Goal: Find contact information: Find contact information

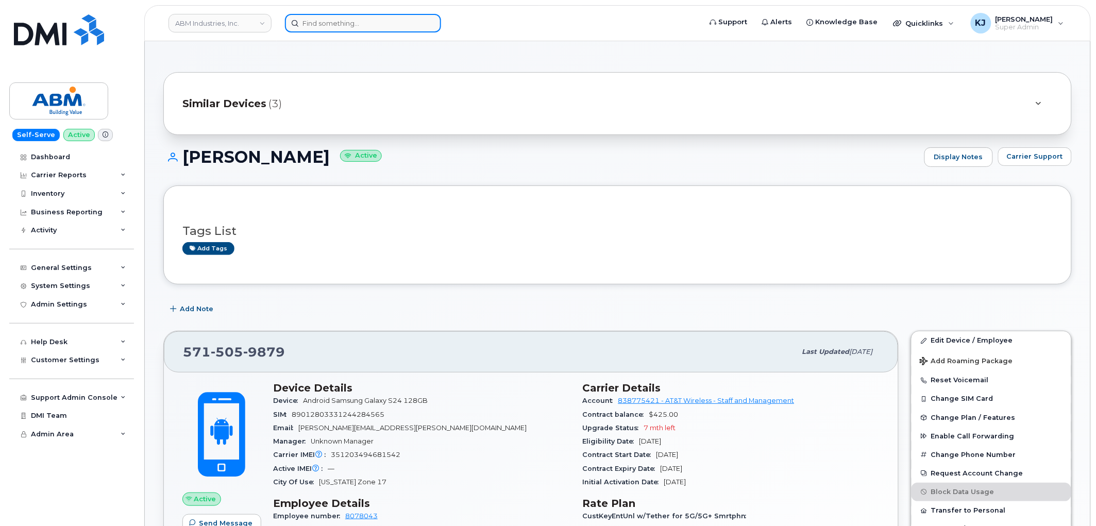
click at [326, 21] on input at bounding box center [363, 23] width 156 height 19
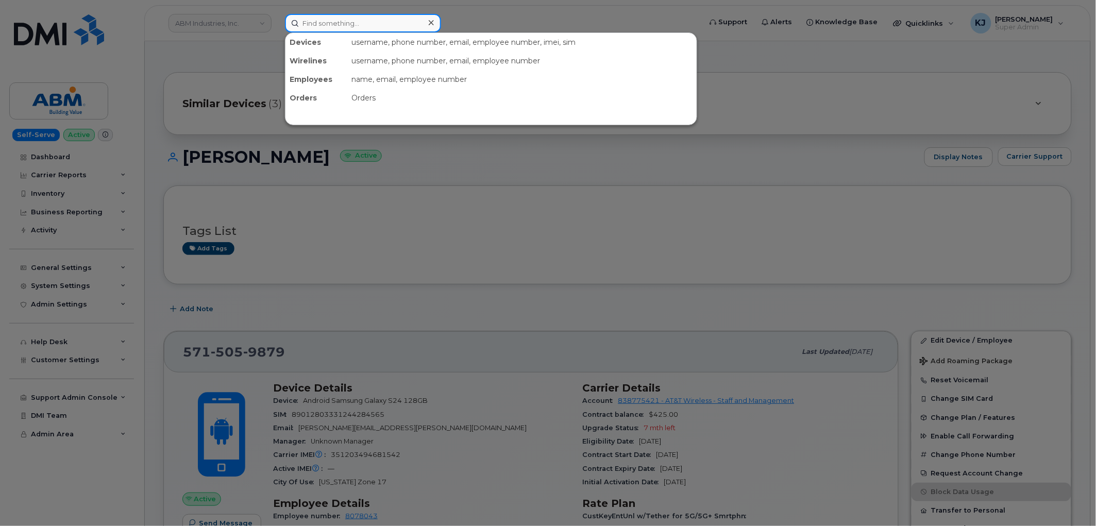
paste input "280470"
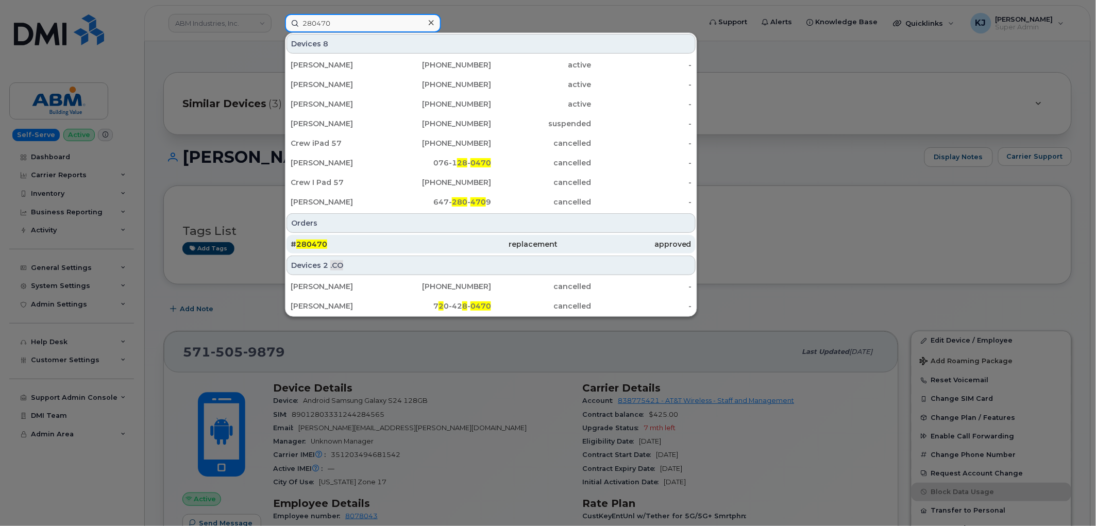
type input "280470"
click at [445, 243] on div "replacement" at bounding box center [490, 244] width 133 height 10
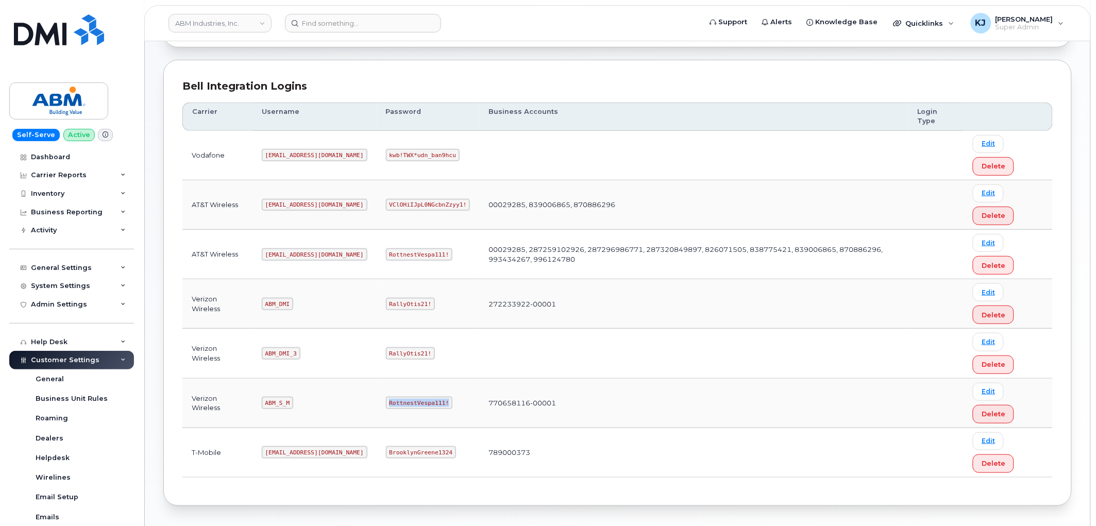
scroll to position [212, 0]
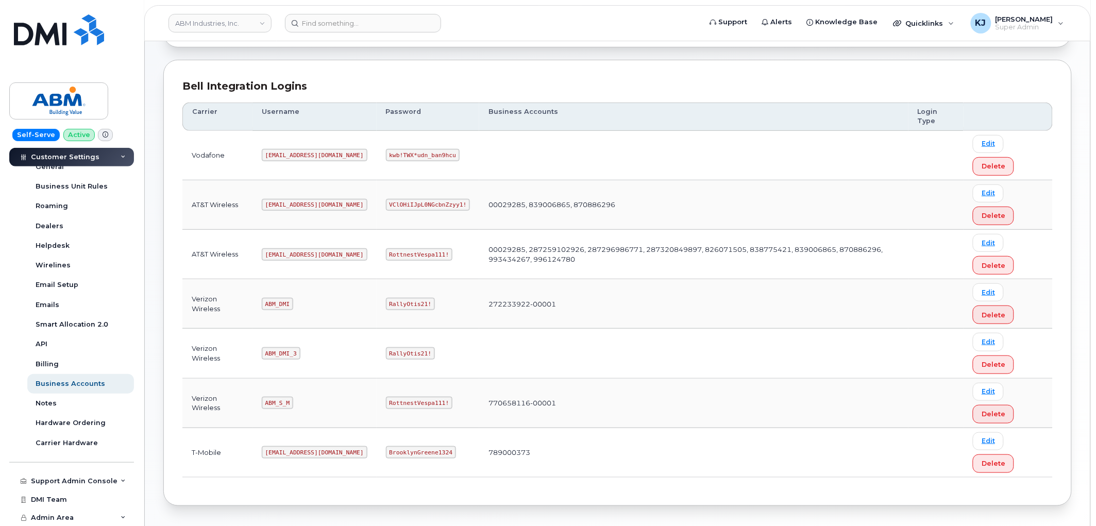
click at [279, 404] on code "ABM_S_M" at bounding box center [277, 403] width 31 height 12
copy code "ABM_S_M"
drag, startPoint x: 353, startPoint y: 401, endPoint x: 409, endPoint y: 402, distance: 55.7
click at [409, 402] on code "RottnestVespa111!" at bounding box center [419, 403] width 67 height 12
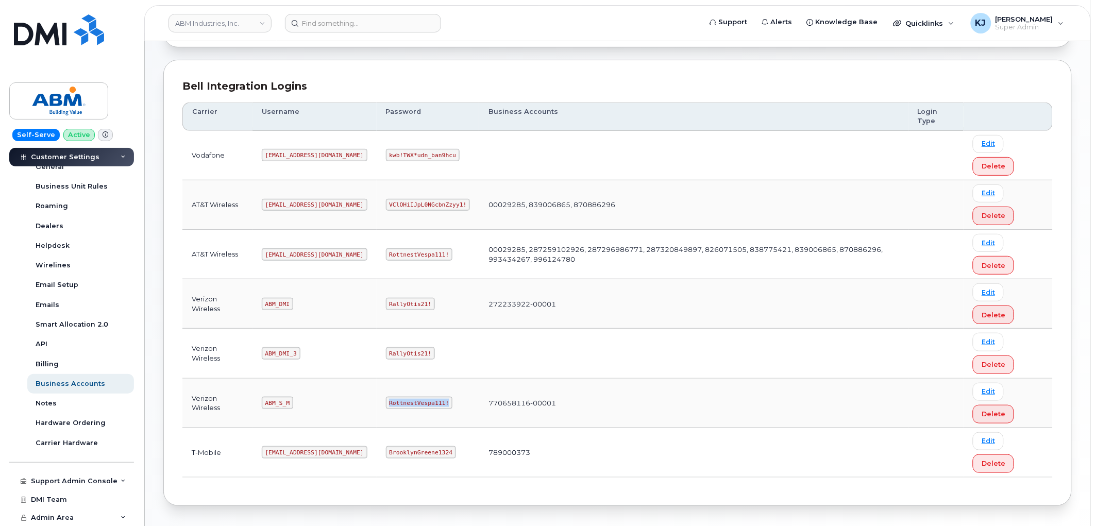
copy code "RottnestVespa111!"
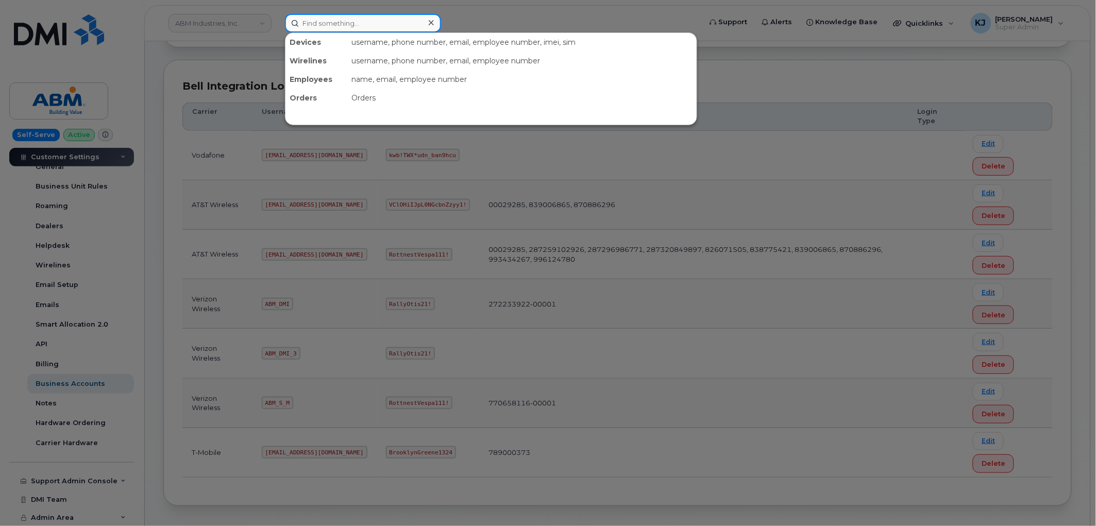
click at [319, 22] on input at bounding box center [363, 23] width 156 height 19
paste input "2023847364"
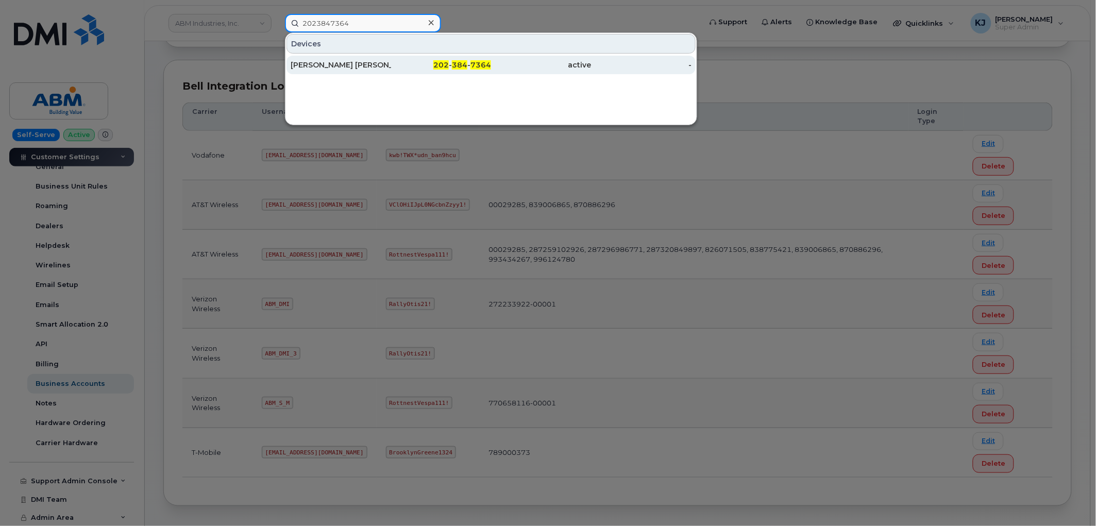
type input "2023847364"
click at [375, 60] on div "ALICIA THOMPSON GRINDLE BLANDING" at bounding box center [341, 65] width 100 height 10
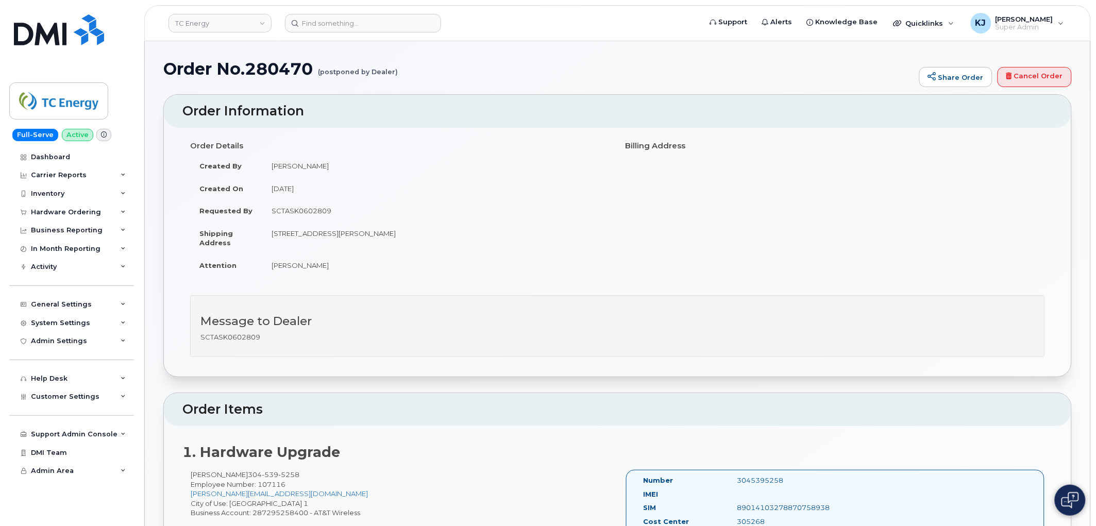
click at [165, 66] on h1 "Order No.280470 (postponed by Dealer)" at bounding box center [538, 69] width 751 height 18
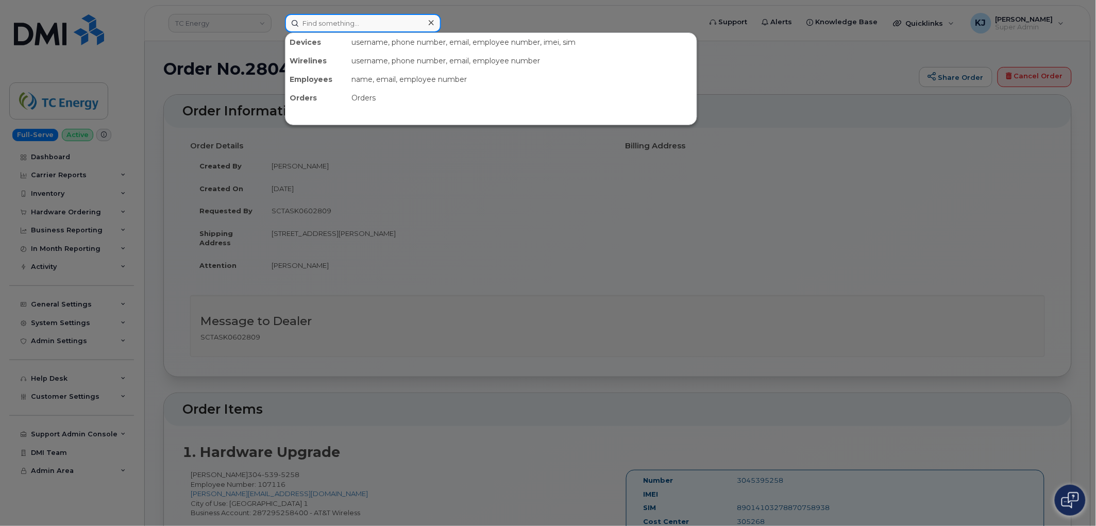
click at [323, 26] on input at bounding box center [363, 23] width 156 height 19
paste input "283872"
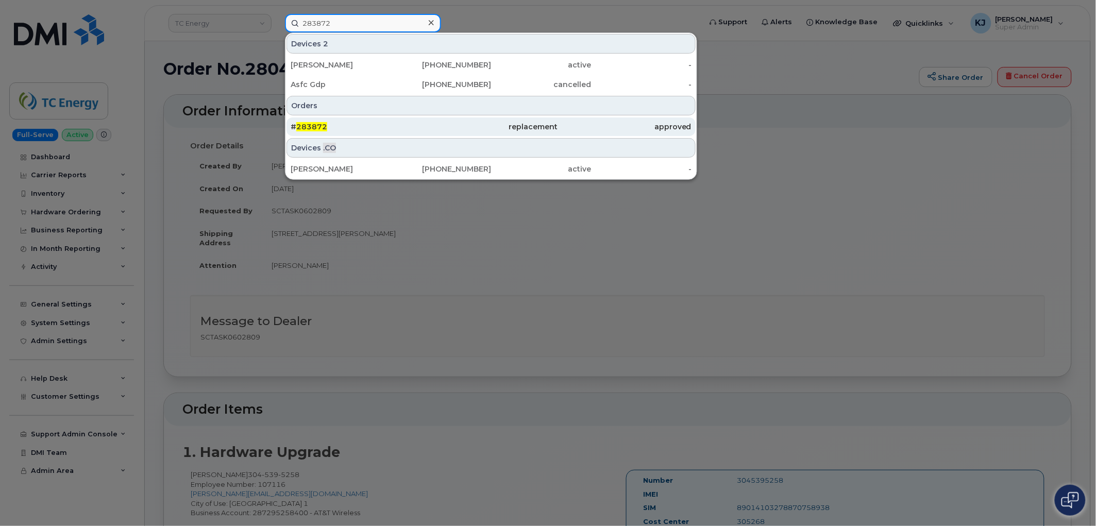
type input "283872"
click at [424, 134] on div "# 283872" at bounding box center [490, 126] width 133 height 19
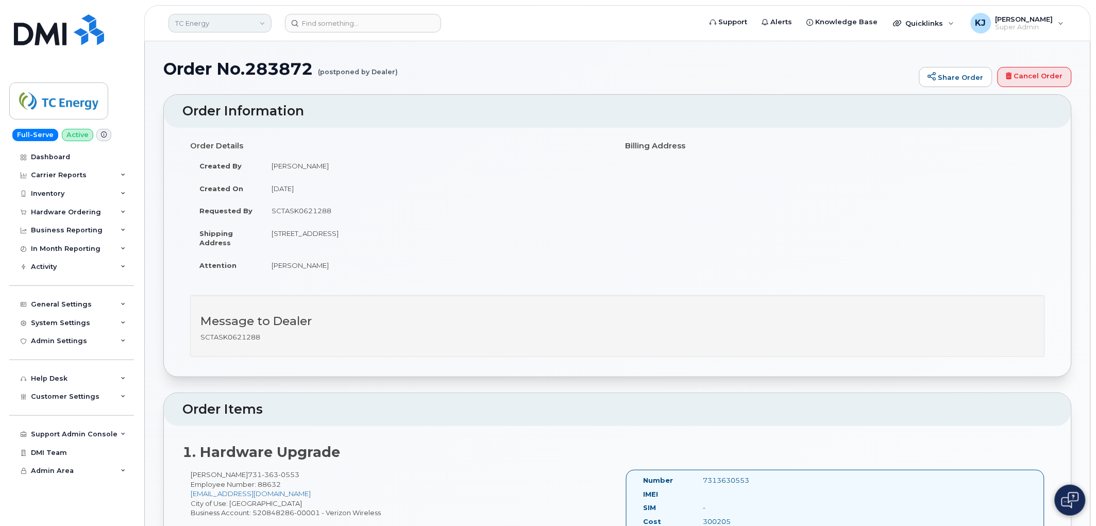
drag, startPoint x: 196, startPoint y: 23, endPoint x: 188, endPoint y: 21, distance: 7.9
click at [196, 23] on link "TC Energy" at bounding box center [219, 23] width 103 height 19
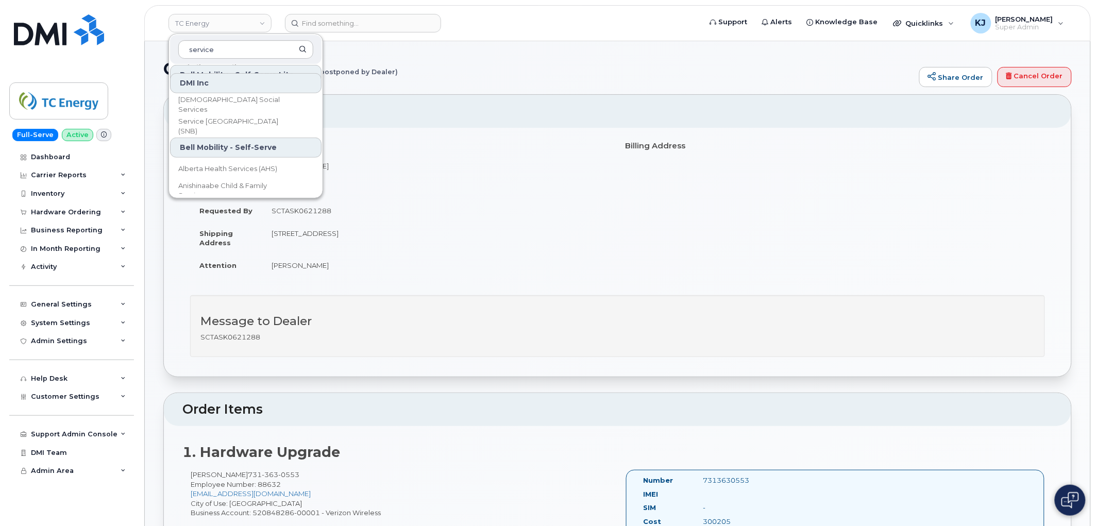
scroll to position [229, 0]
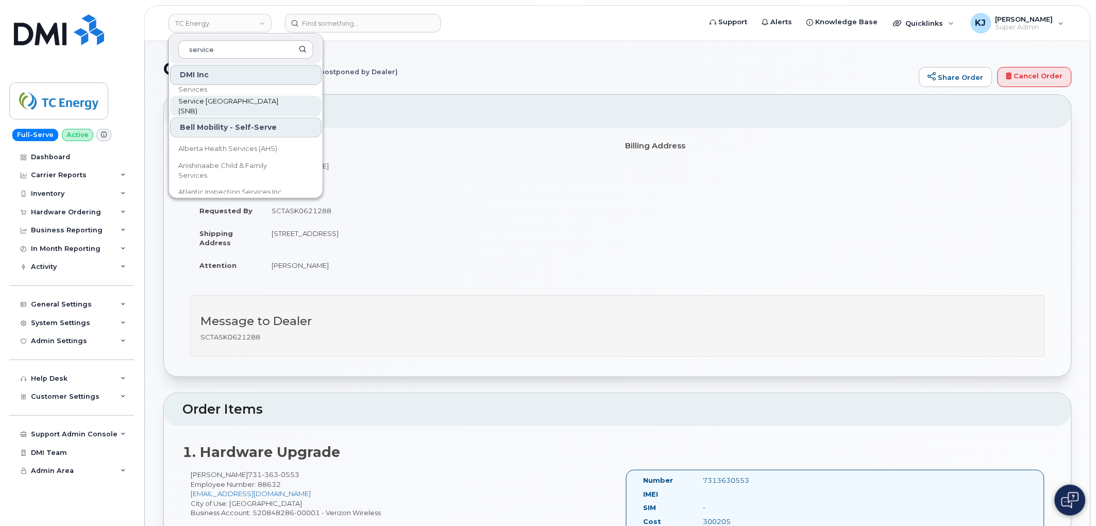
type input "service"
click at [250, 104] on span "Service New Brunswick (SNB)" at bounding box center [237, 106] width 118 height 20
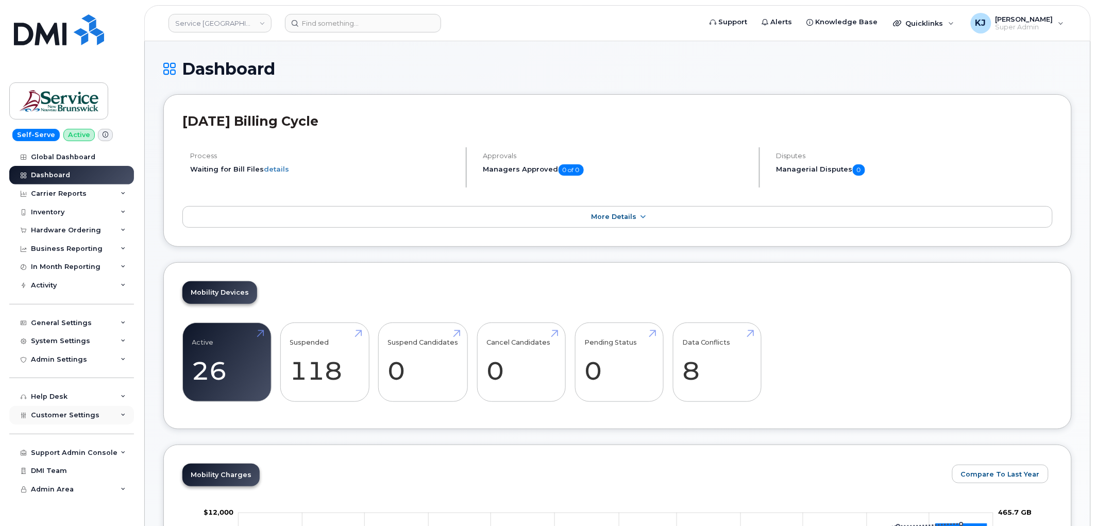
click at [70, 414] on span "Customer Settings" at bounding box center [65, 415] width 69 height 8
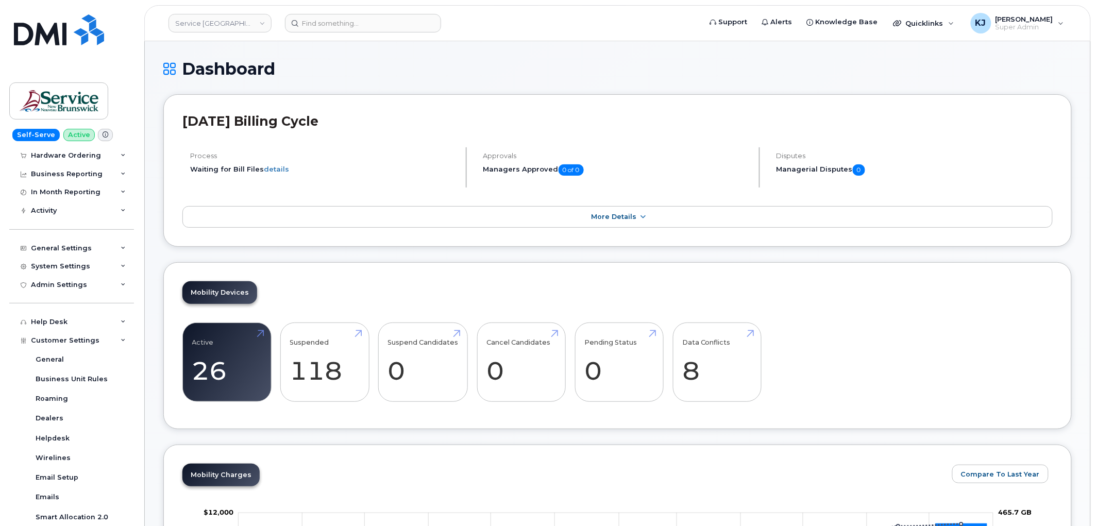
scroll to position [229, 0]
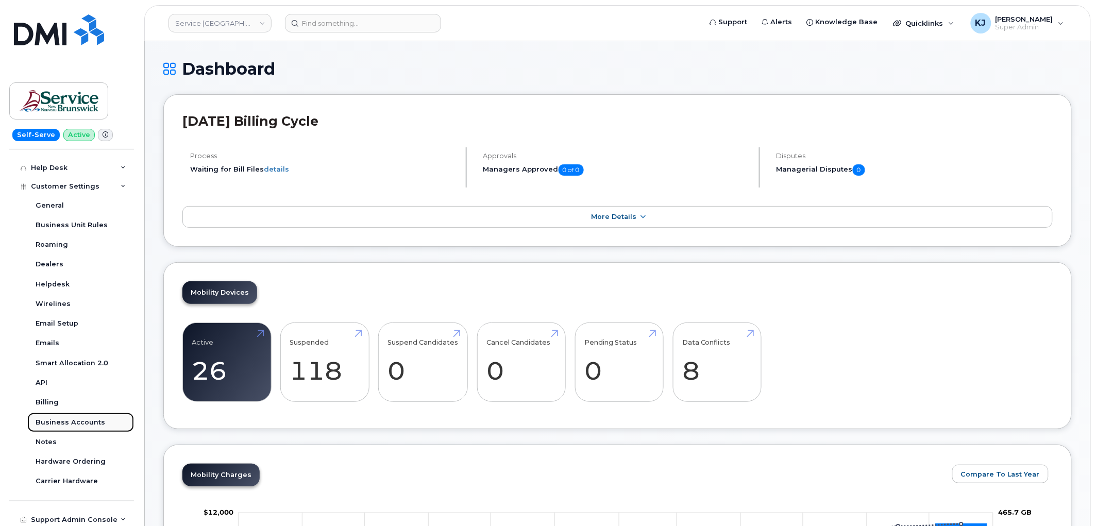
click at [73, 415] on link "Business Accounts" at bounding box center [80, 423] width 107 height 20
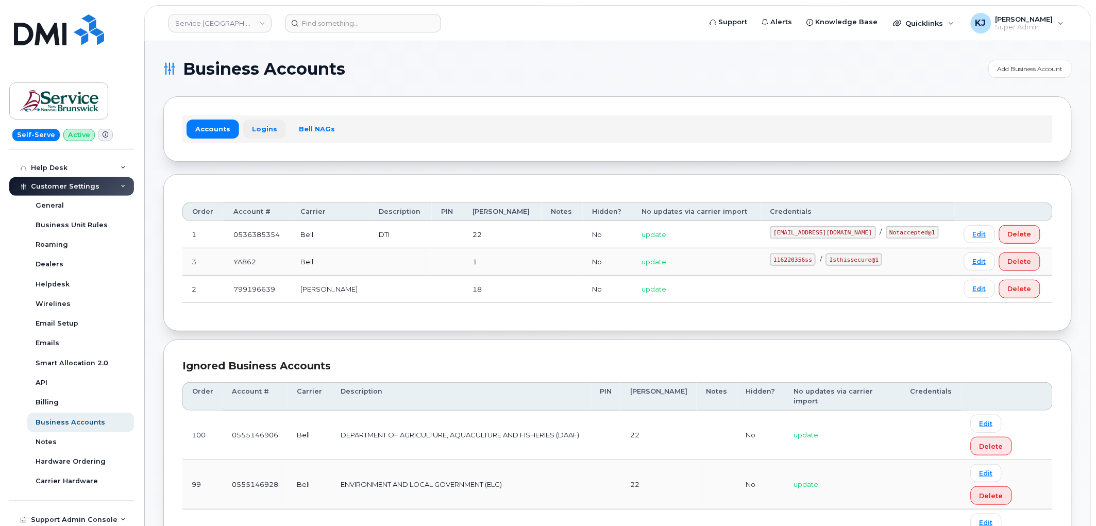
click at [270, 127] on link "Logins" at bounding box center [264, 129] width 43 height 19
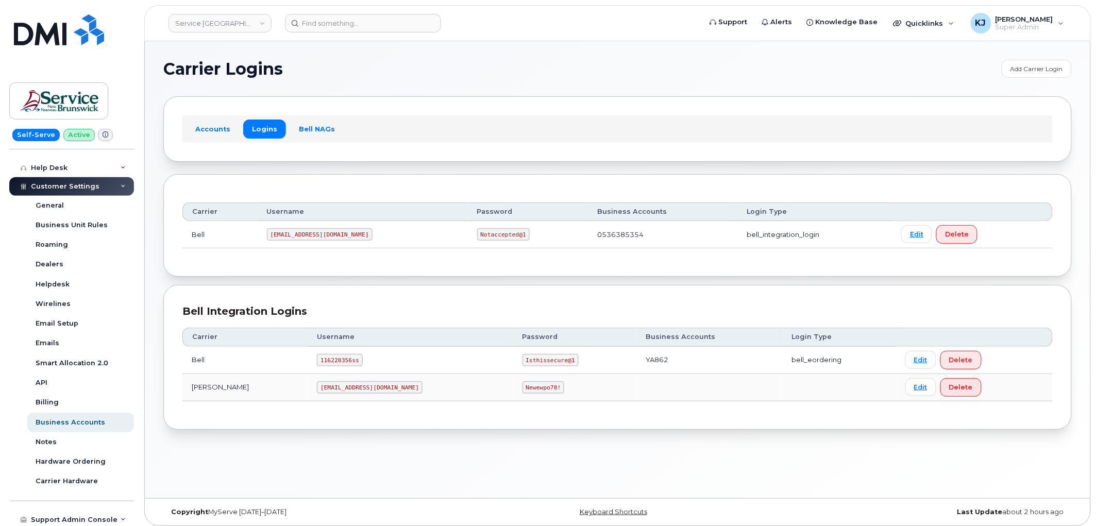
click at [292, 234] on code "ms-snb@dminc.com" at bounding box center [320, 234] width 106 height 12
drag, startPoint x: 292, startPoint y: 234, endPoint x: 285, endPoint y: 239, distance: 7.7
click at [239, 234] on td "Bell" at bounding box center [219, 234] width 75 height 27
drag, startPoint x: 275, startPoint y: 234, endPoint x: 331, endPoint y: 239, distance: 55.8
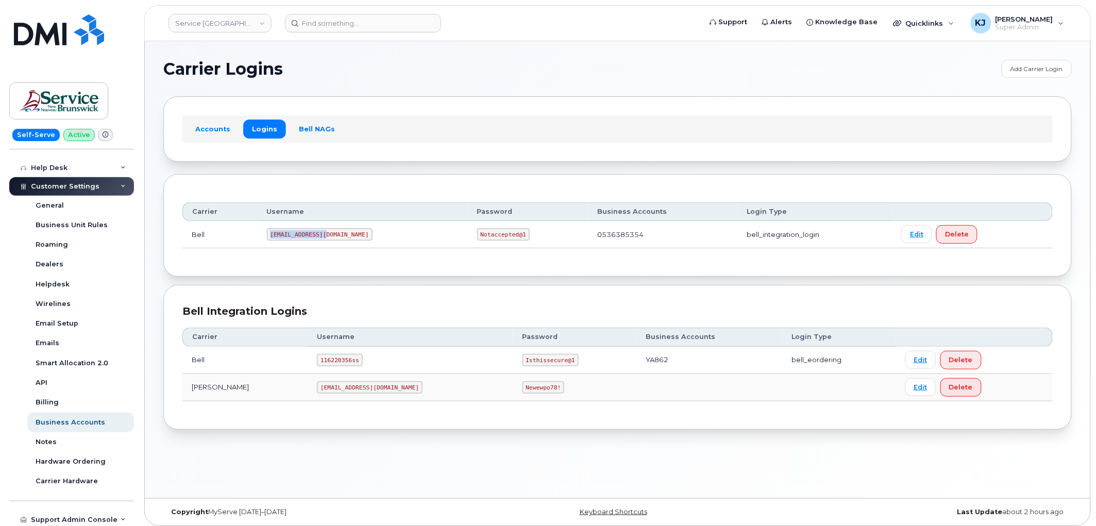
click at [331, 239] on td "ms-snb@dminc.com" at bounding box center [363, 234] width 210 height 27
copy code "ms-snb@dminc.com"
drag, startPoint x: 423, startPoint y: 233, endPoint x: 500, endPoint y: 238, distance: 76.4
click at [500, 238] on td "Notaccepted@1" at bounding box center [528, 234] width 121 height 27
copy code "Notaccepted@1"
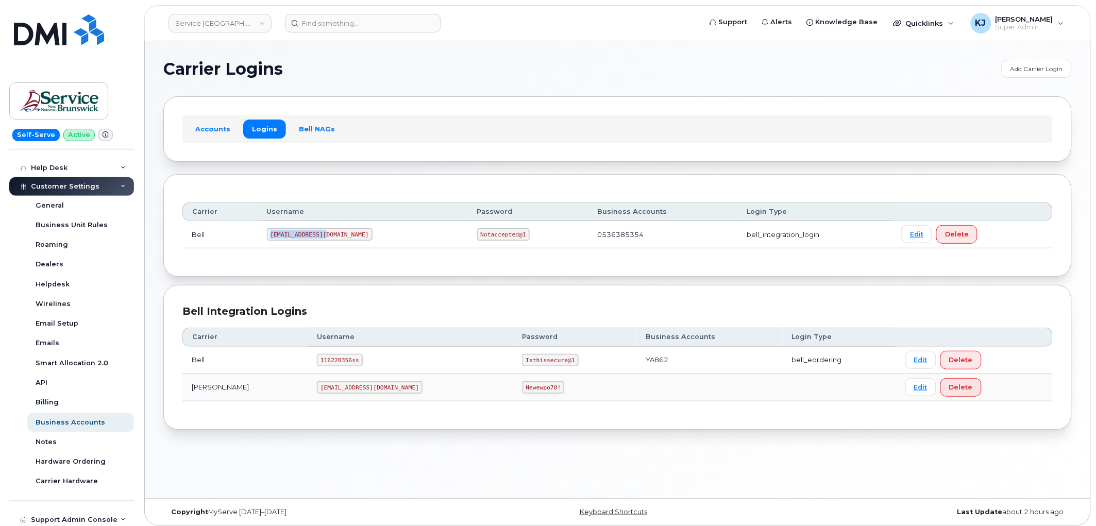
drag, startPoint x: 275, startPoint y: 234, endPoint x: 335, endPoint y: 235, distance: 60.8
click at [335, 235] on td "ms-snb@dminc.com" at bounding box center [363, 234] width 210 height 27
copy code "ms-snb@dminc.com"
drag, startPoint x: 424, startPoint y: 237, endPoint x: 472, endPoint y: 235, distance: 48.5
click at [472, 235] on td "Notaccepted@1" at bounding box center [528, 234] width 121 height 27
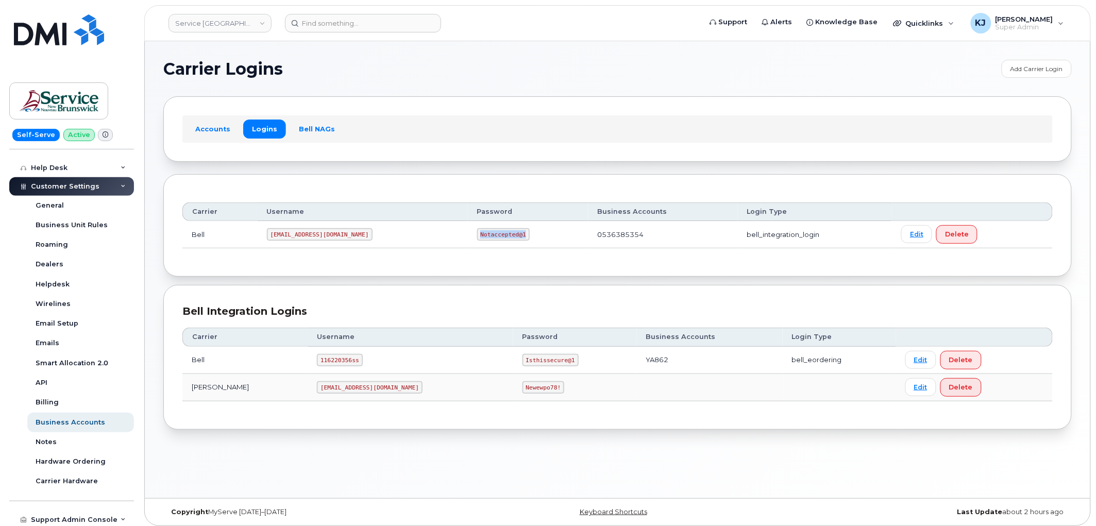
copy code "Notaccepted@1"
click at [214, 20] on link "Service New Brunswick (SNB)" at bounding box center [219, 23] width 103 height 19
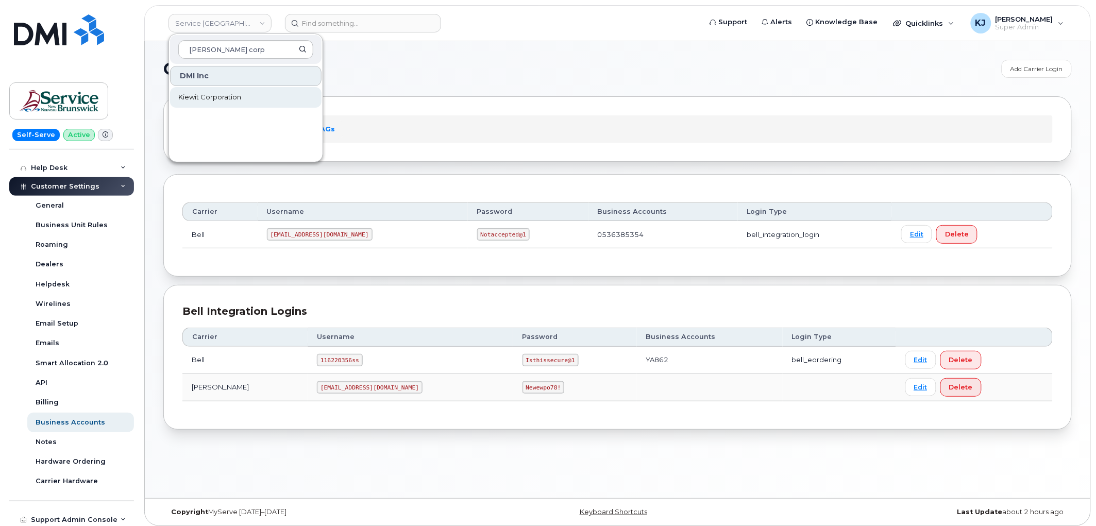
type input "kiewit corp"
click at [232, 103] on link "Kiewit Corporation" at bounding box center [245, 97] width 151 height 21
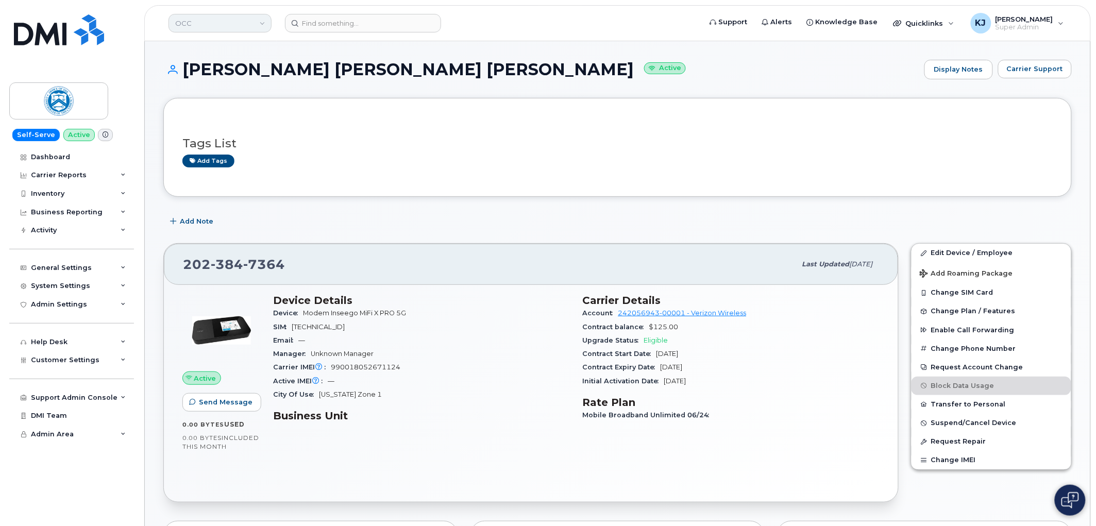
click at [209, 23] on link "OCC" at bounding box center [219, 23] width 103 height 19
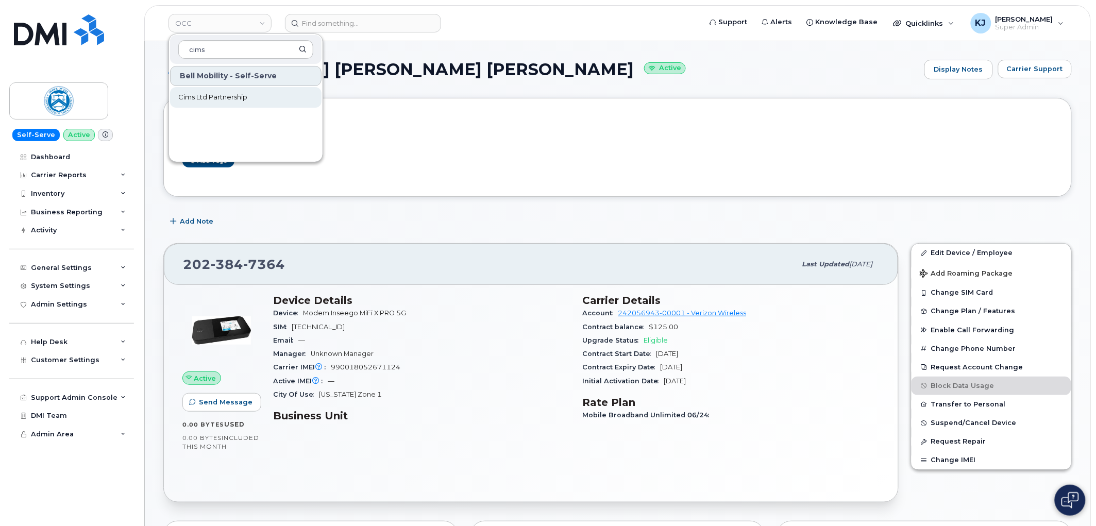
type input "cims"
click at [235, 93] on span "Cims Ltd Partnership" at bounding box center [212, 97] width 69 height 10
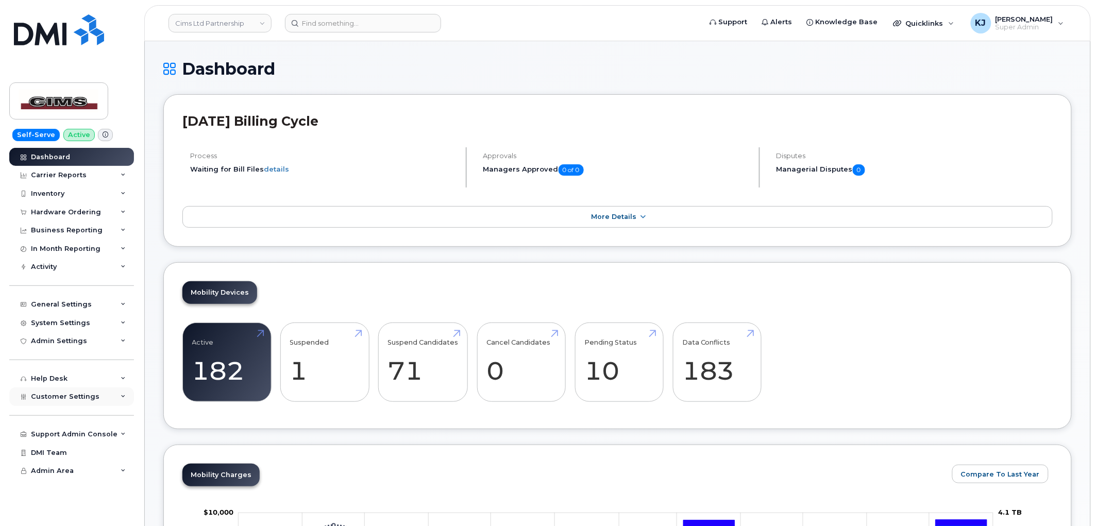
click at [66, 388] on div "Customer Settings" at bounding box center [71, 396] width 125 height 19
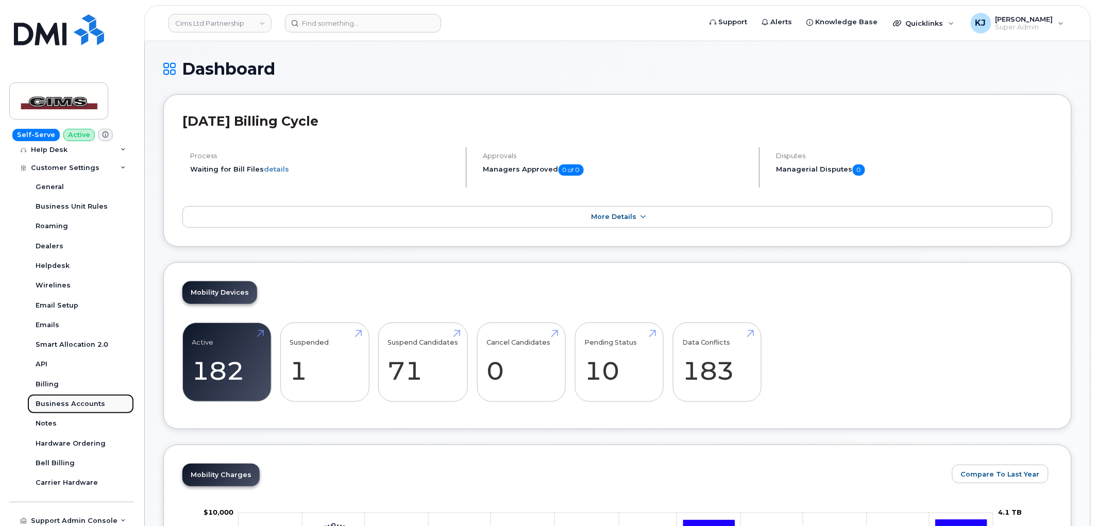
click at [63, 404] on div "Business Accounts" at bounding box center [71, 403] width 70 height 9
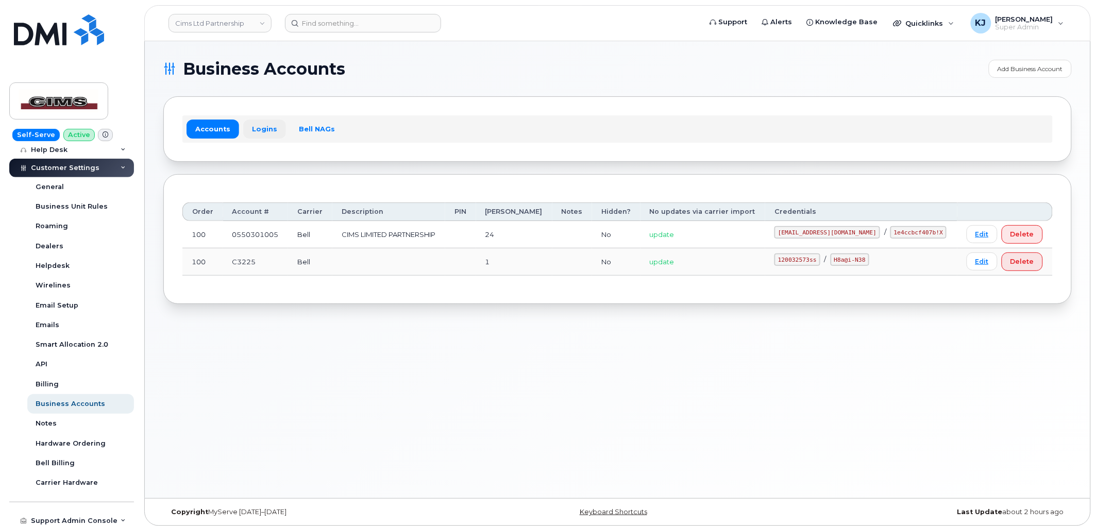
click at [246, 125] on link "Logins" at bounding box center [264, 129] width 43 height 19
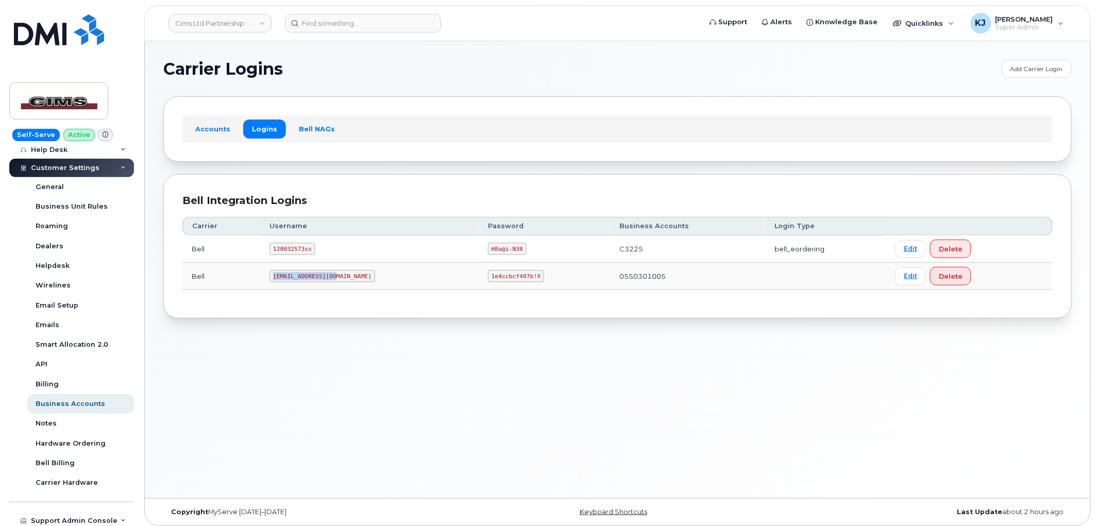
drag, startPoint x: 279, startPoint y: 274, endPoint x: 346, endPoint y: 276, distance: 67.0
click at [346, 276] on td "cimsltd@myserve.ca" at bounding box center [369, 276] width 218 height 27
copy code "cimsltd@myserve.ca"
drag, startPoint x: 443, startPoint y: 272, endPoint x: 492, endPoint y: 273, distance: 49.0
click at [497, 281] on td "1e4ccbcf407b!X" at bounding box center [544, 276] width 131 height 27
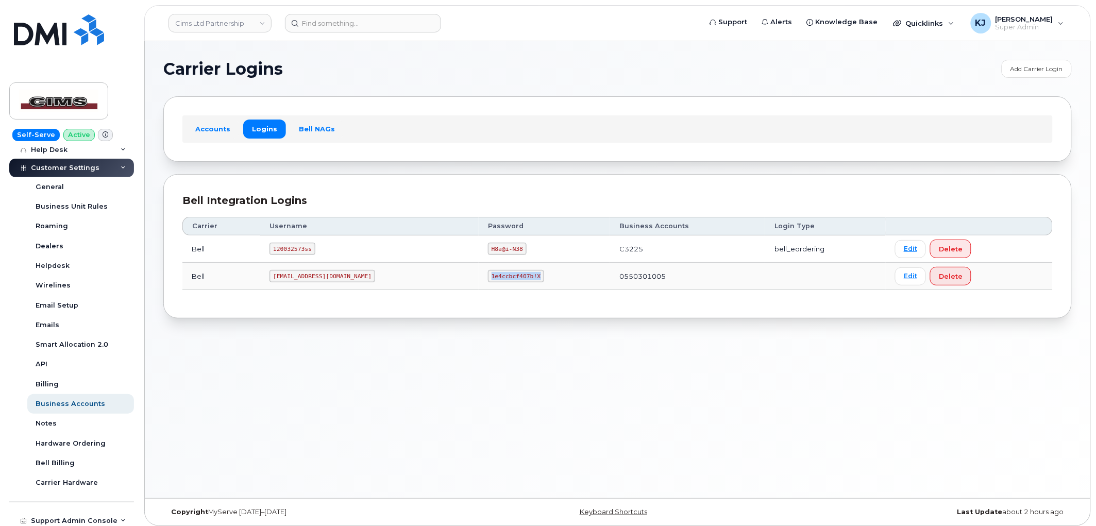
copy code "1e4ccbcf407b!X"
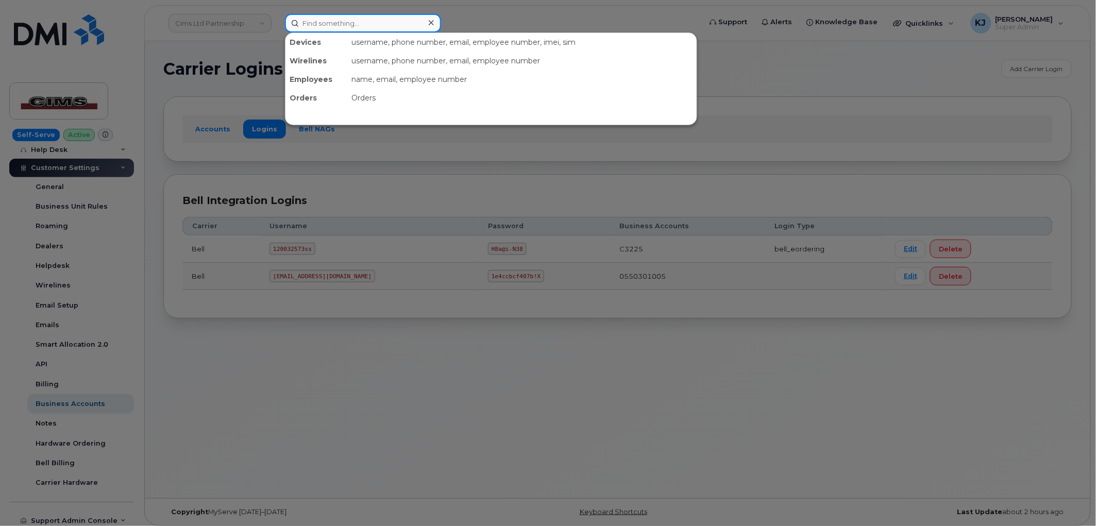
click at [347, 27] on input at bounding box center [363, 23] width 156 height 19
paste input "298644"
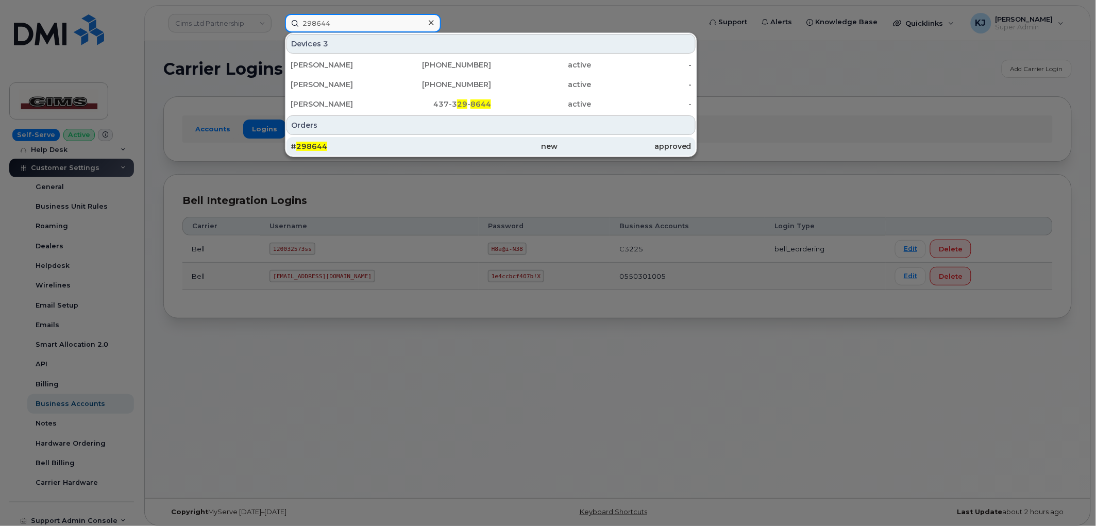
type input "298644"
click at [373, 144] on div "# 298644" at bounding box center [357, 146] width 133 height 10
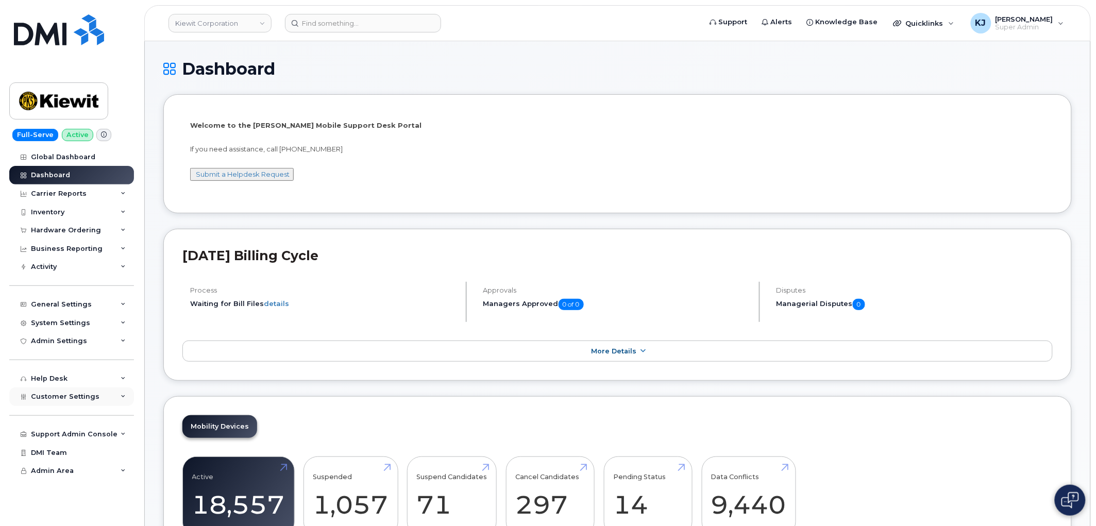
click at [68, 402] on div "Customer Settings" at bounding box center [71, 396] width 125 height 19
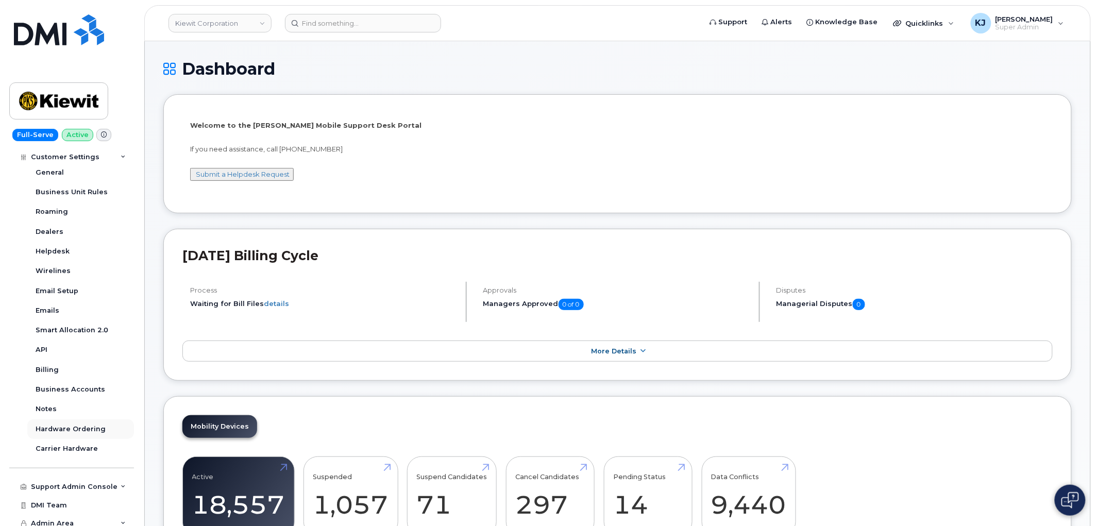
scroll to position [249, 0]
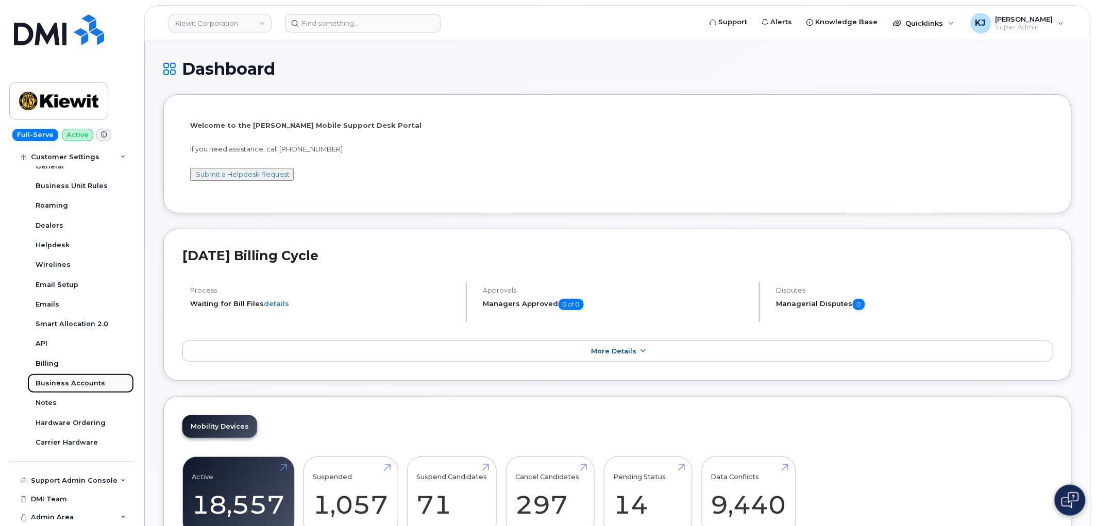
click at [86, 380] on div "Business Accounts" at bounding box center [71, 383] width 70 height 9
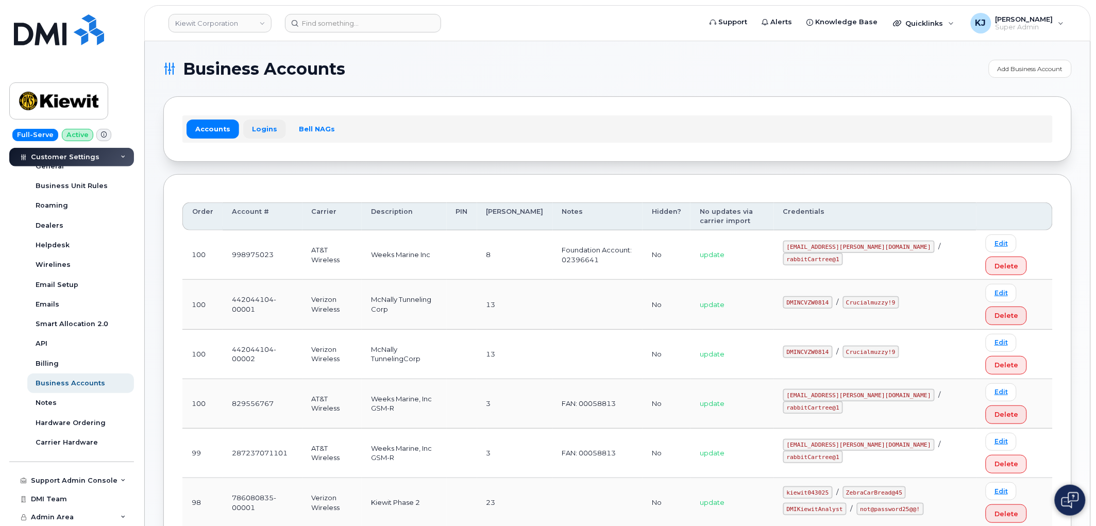
click at [267, 133] on link "Logins" at bounding box center [264, 129] width 43 height 19
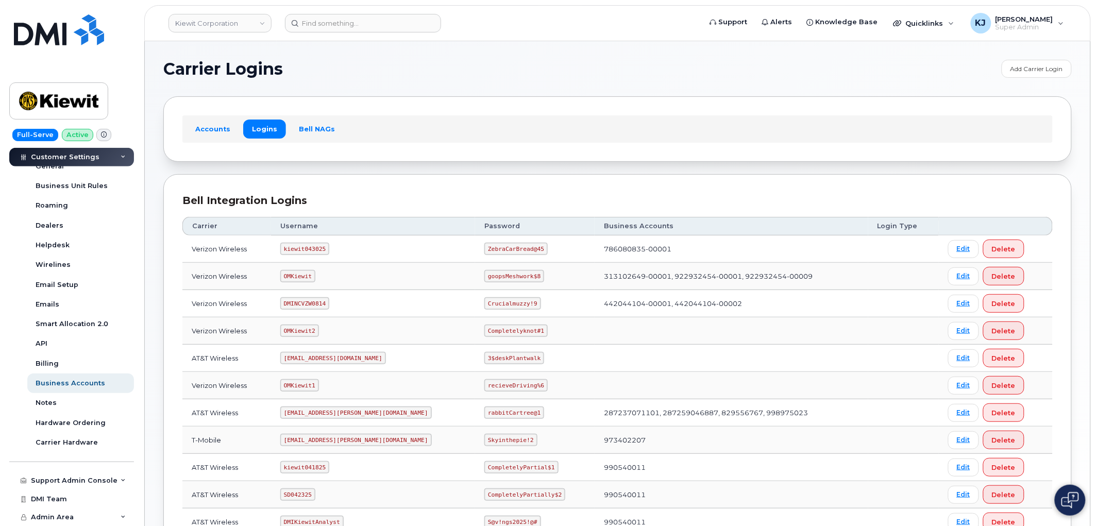
scroll to position [114, 0]
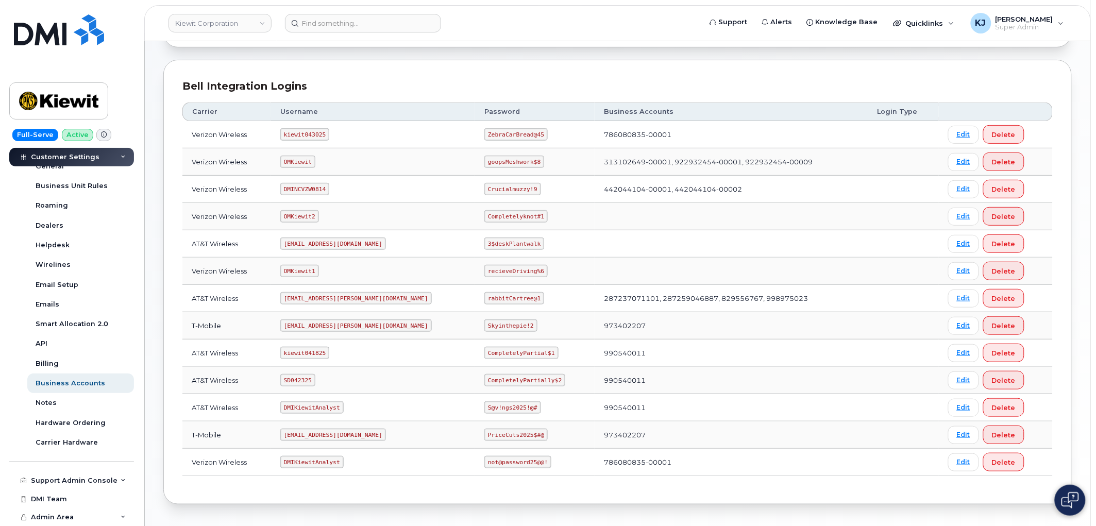
click at [304, 135] on code "kiewit043025" at bounding box center [304, 134] width 49 height 12
copy code "kiewit043025"
drag, startPoint x: 451, startPoint y: 133, endPoint x: 502, endPoint y: 134, distance: 51.0
click at [502, 134] on code "ZebraCarBread@45" at bounding box center [515, 134] width 63 height 12
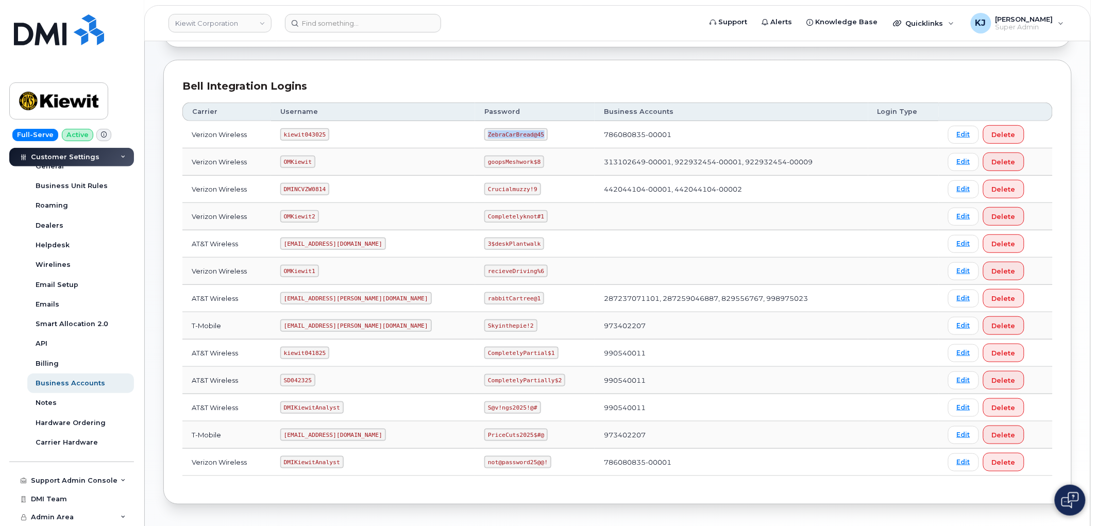
copy code "ZebraCarBread@45"
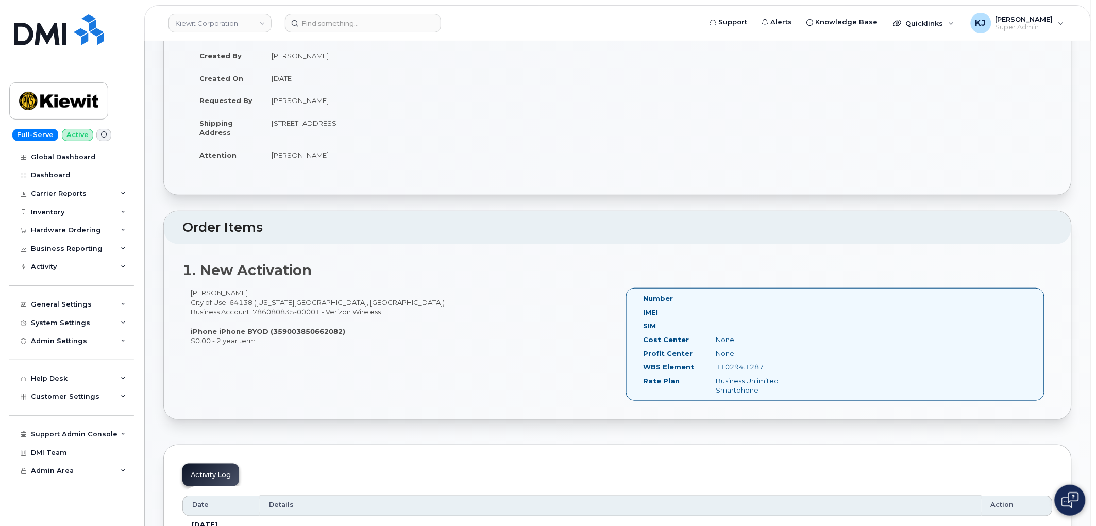
scroll to position [114, 0]
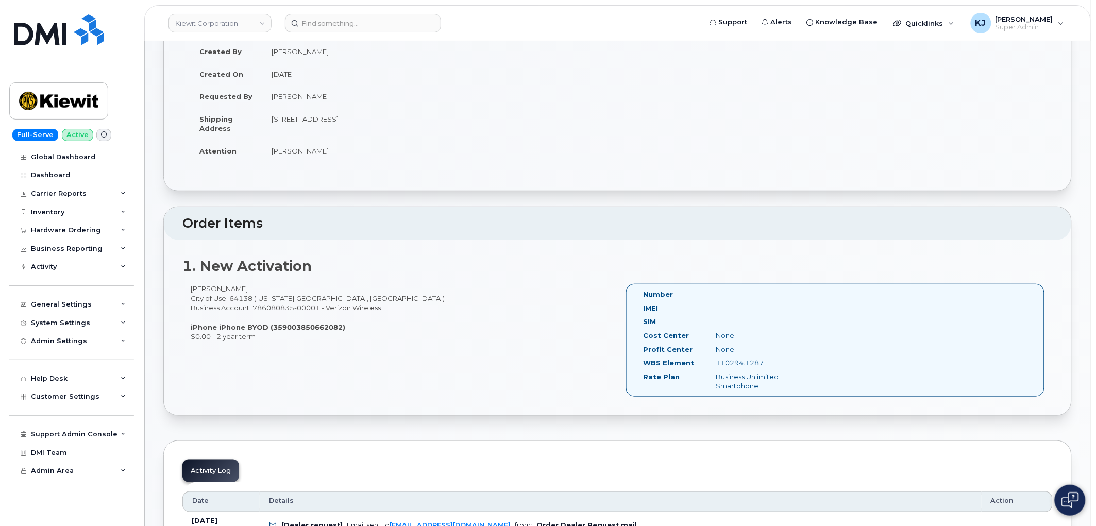
click at [307, 328] on strong "iPhone iPhone BYOD (359003850662082)" at bounding box center [268, 327] width 155 height 8
click at [307, 330] on strong "iPhone iPhone BYOD (359003850662082)" at bounding box center [268, 327] width 155 height 8
copy strong "359003850662082"
click at [207, 29] on link "Kiewit Corporation" at bounding box center [219, 23] width 103 height 19
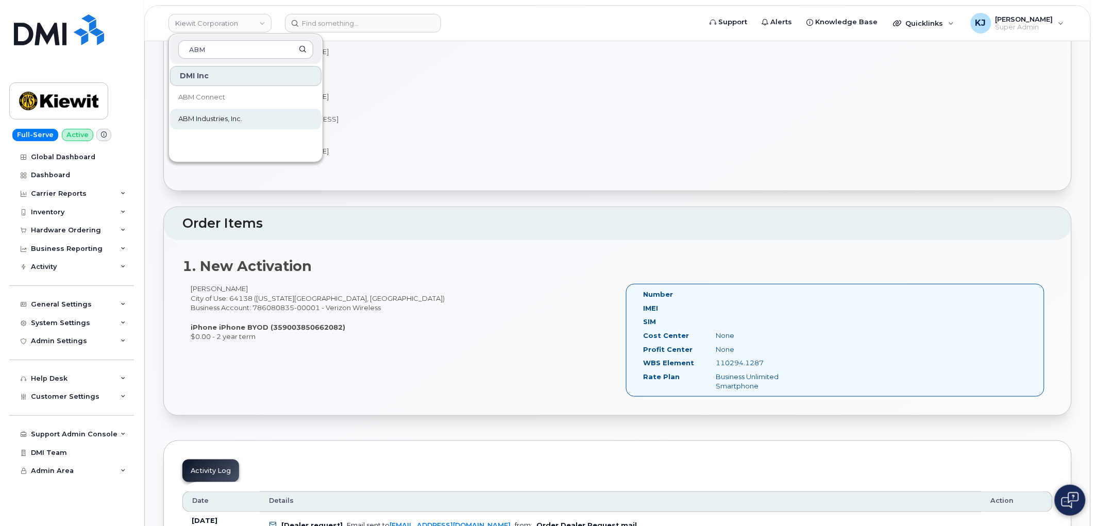
type input "ABM"
click at [212, 114] on span "ABM Industries, Inc." at bounding box center [210, 119] width 64 height 10
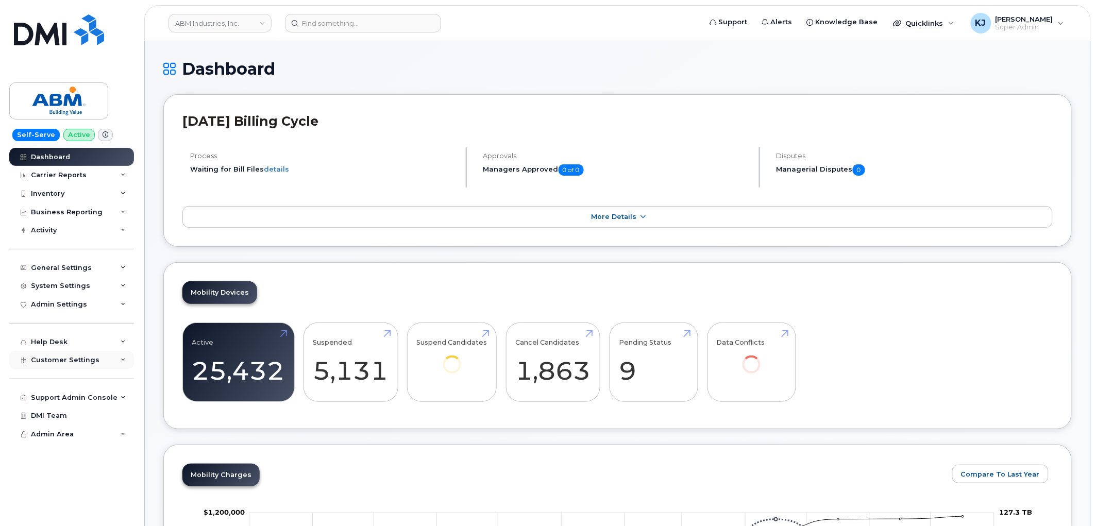
click at [89, 365] on div "Customer Settings" at bounding box center [71, 360] width 125 height 19
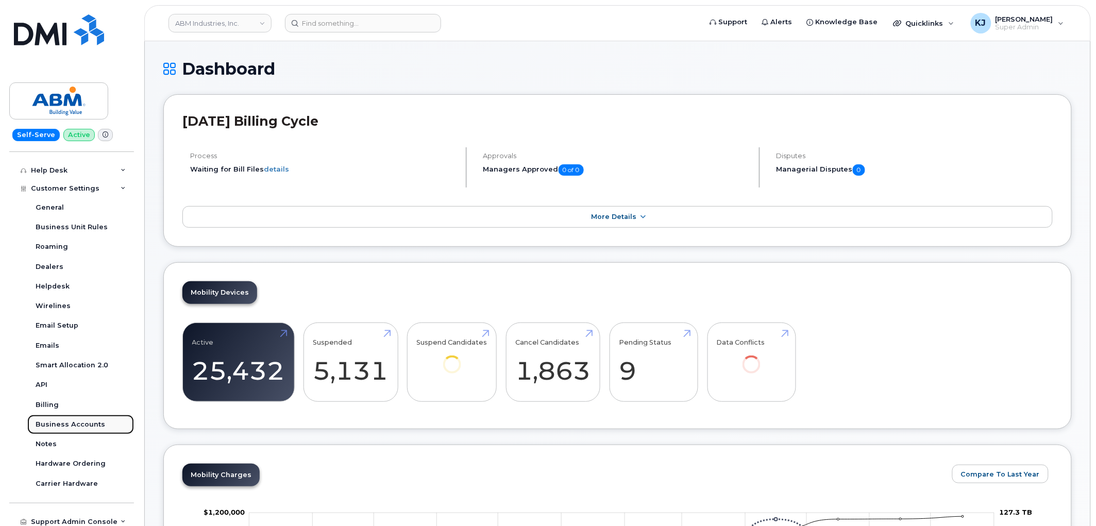
click at [60, 420] on div "Business Accounts" at bounding box center [71, 424] width 70 height 9
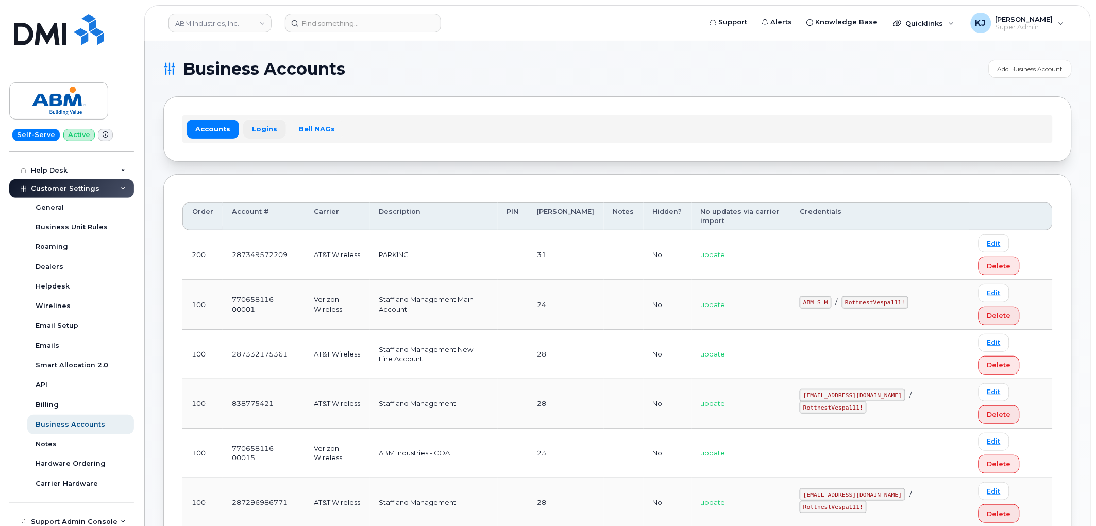
click at [266, 129] on link "Logins" at bounding box center [264, 129] width 43 height 19
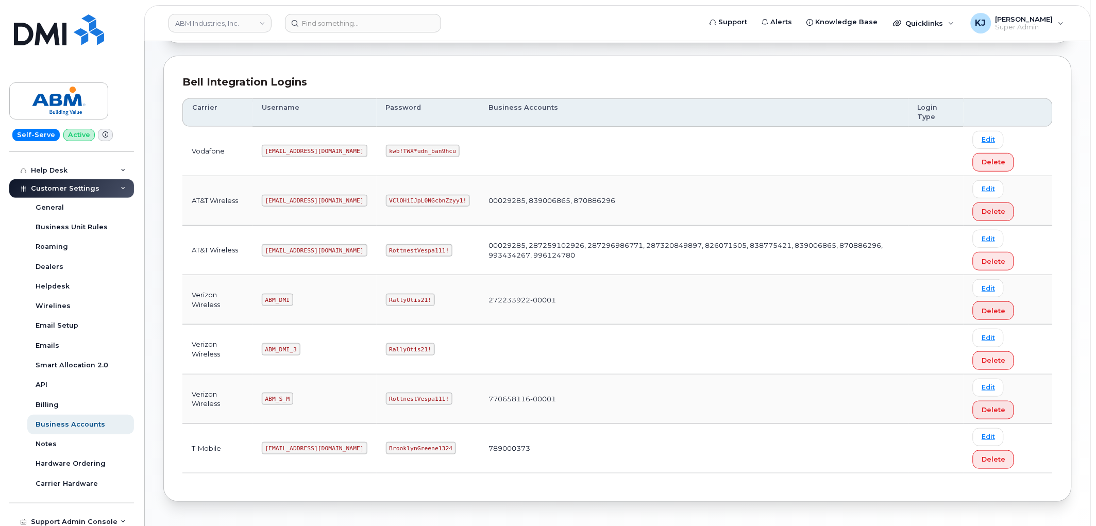
scroll to position [98, 0]
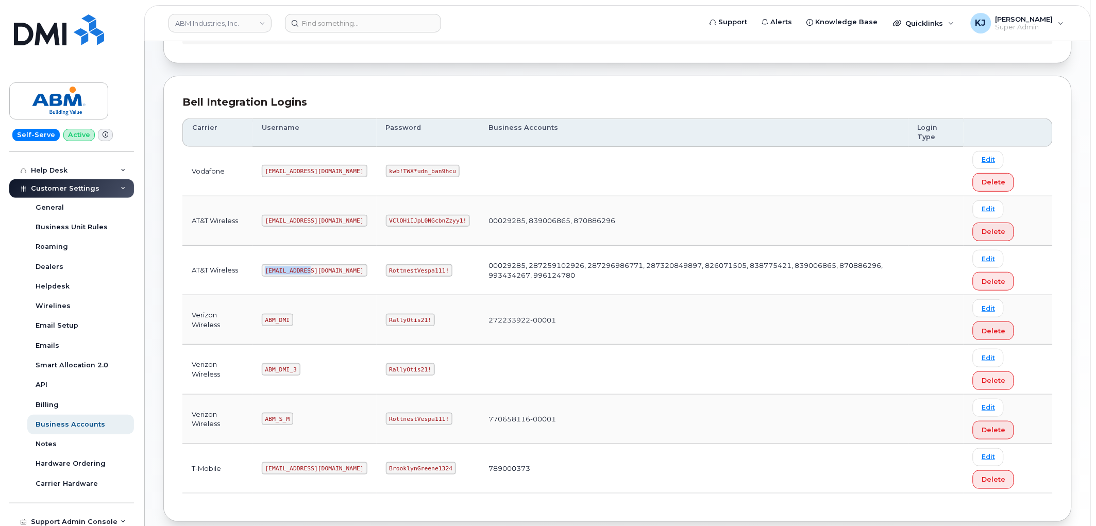
drag, startPoint x: 264, startPoint y: 268, endPoint x: 313, endPoint y: 272, distance: 49.0
click at [313, 272] on td "abm@dminc.com" at bounding box center [314, 270] width 124 height 49
copy code "abm@dminc.com"
drag, startPoint x: 353, startPoint y: 272, endPoint x: 410, endPoint y: 274, distance: 56.2
click at [410, 274] on code "RottnestVespa111!" at bounding box center [419, 270] width 67 height 12
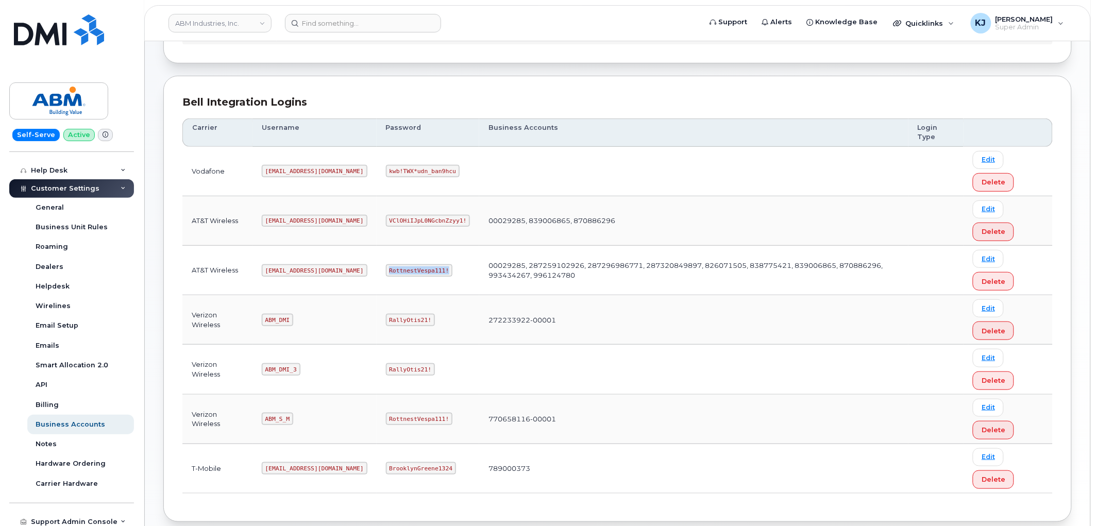
copy code "RottnestVespa111!"
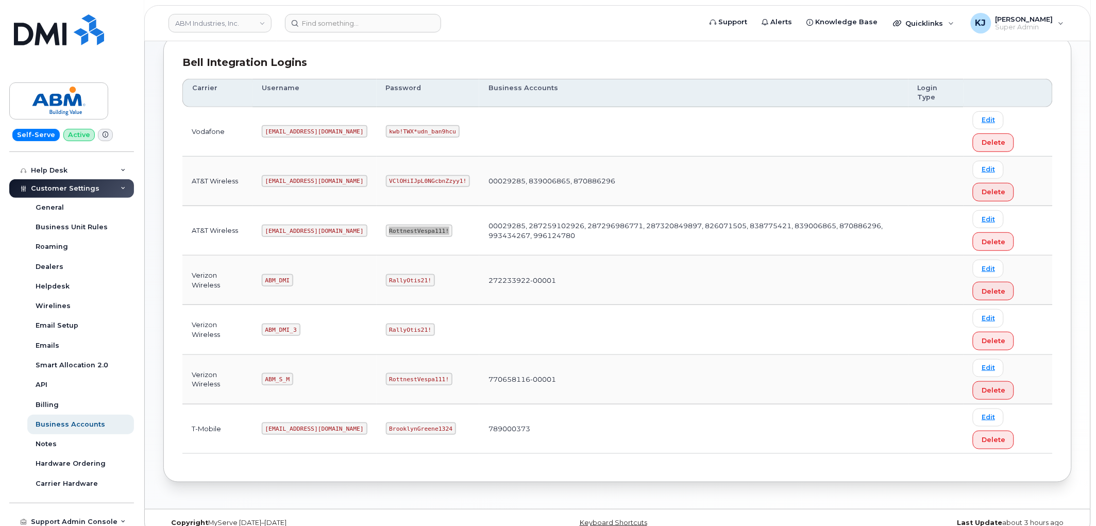
scroll to position [156, 0]
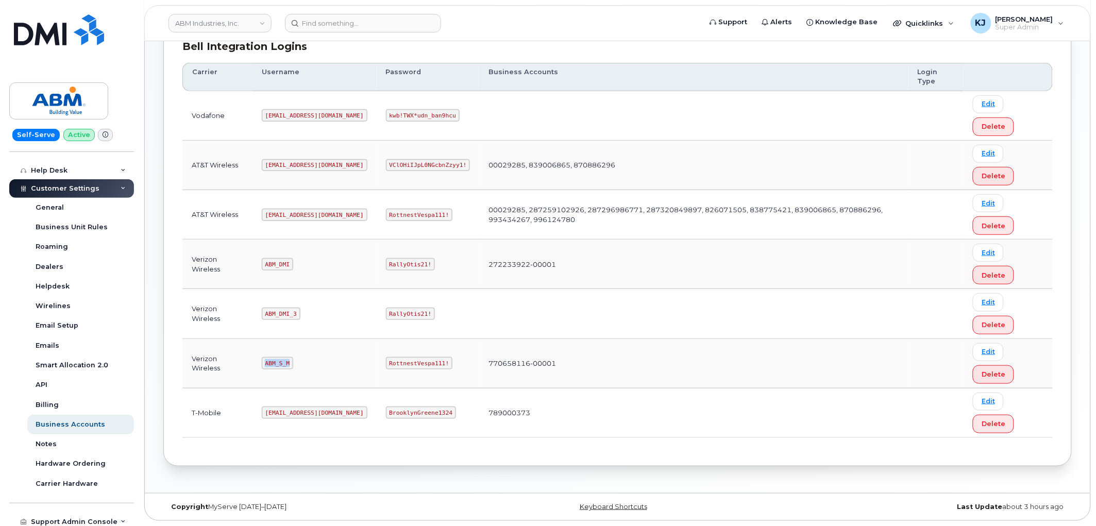
drag, startPoint x: 267, startPoint y: 363, endPoint x: 301, endPoint y: 363, distance: 34.0
click at [301, 363] on td "ABM_S_M" at bounding box center [314, 363] width 124 height 49
copy code "ABM_S_M"
drag, startPoint x: 352, startPoint y: 362, endPoint x: 408, endPoint y: 364, distance: 55.2
click at [408, 364] on code "RottnestVespa111!" at bounding box center [419, 363] width 67 height 12
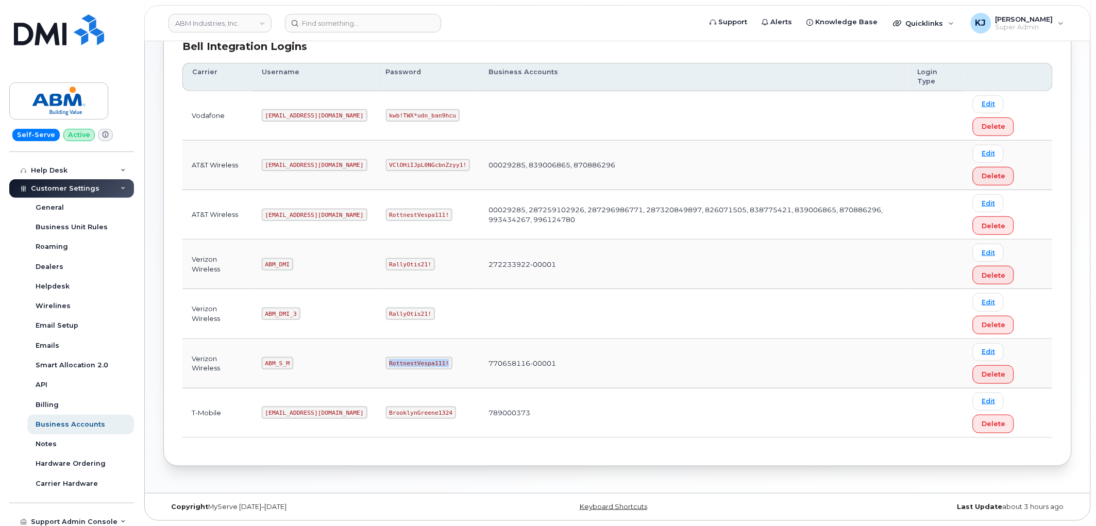
copy code "RottnestVespa111!"
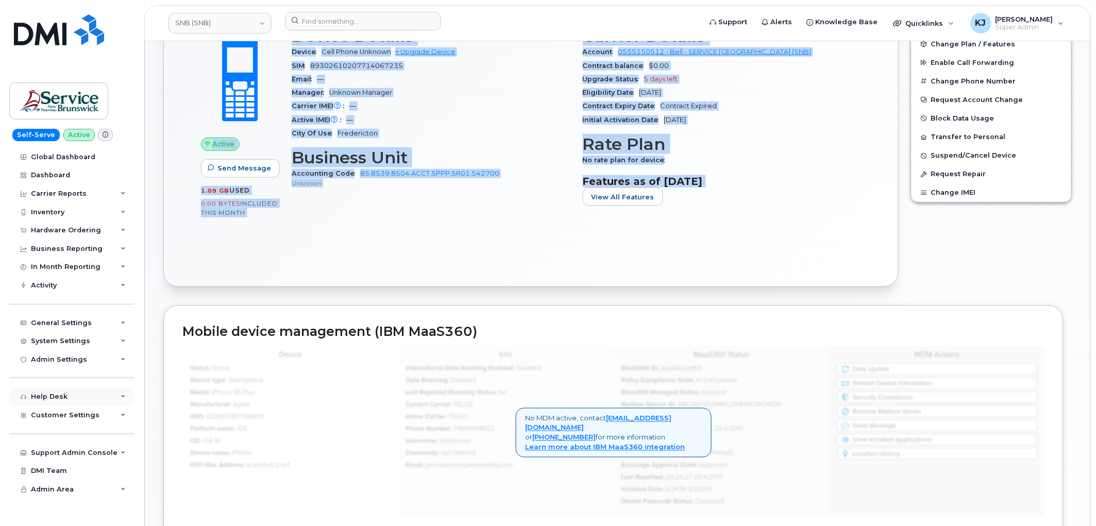
scroll to position [630, 0]
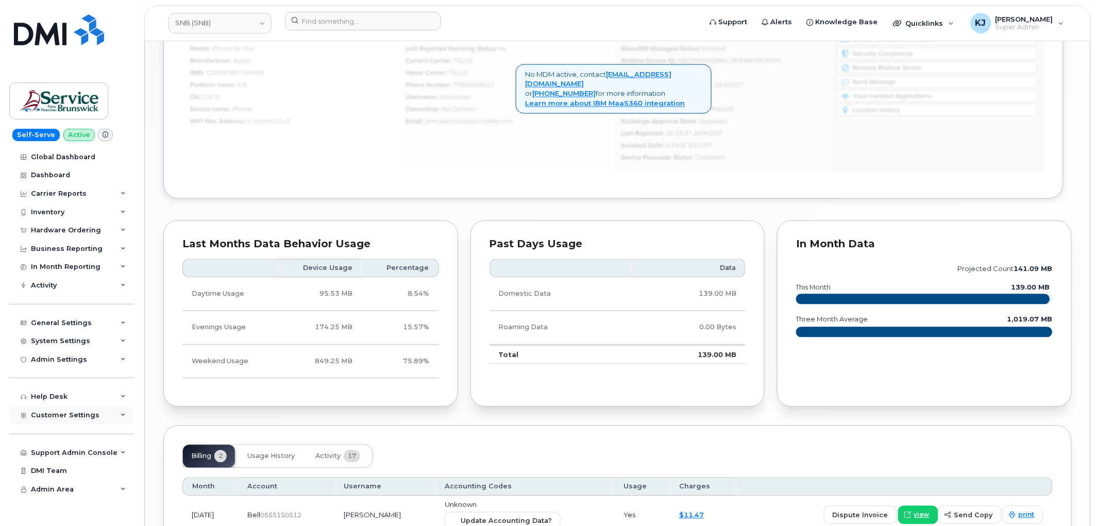
click at [76, 417] on span "Customer Settings" at bounding box center [65, 415] width 69 height 8
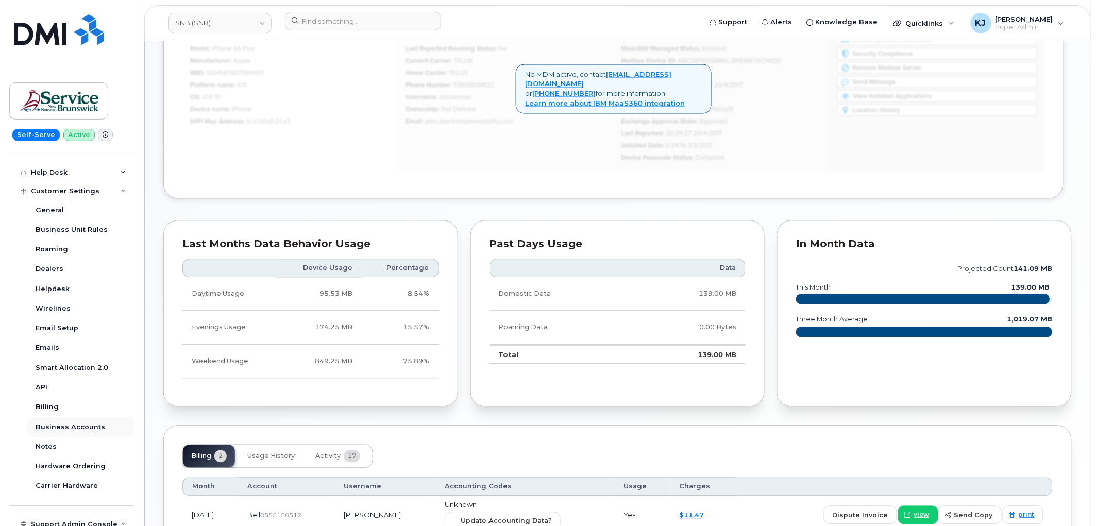
scroll to position [229, 0]
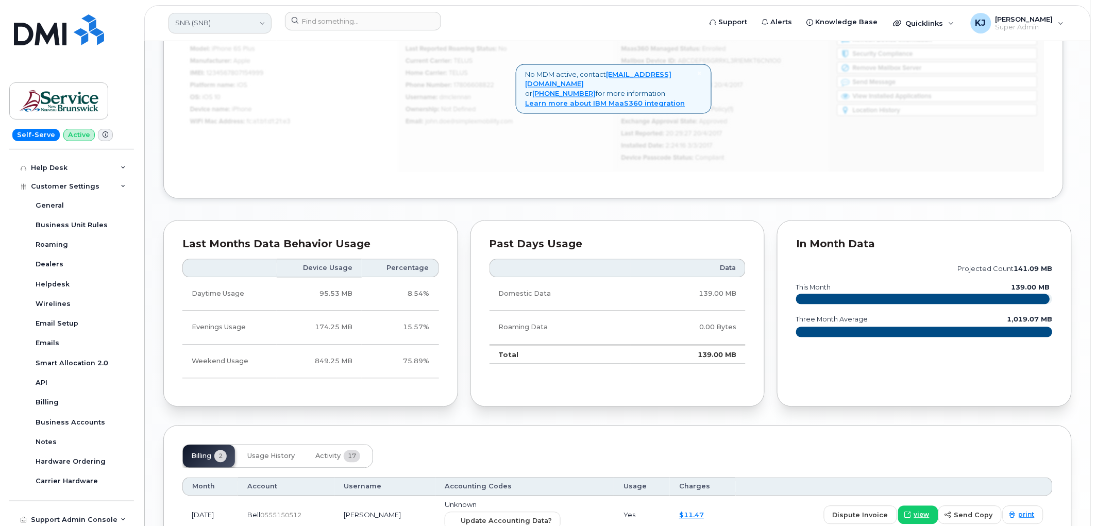
click at [231, 23] on link "SNB (SNB)" at bounding box center [219, 23] width 103 height 21
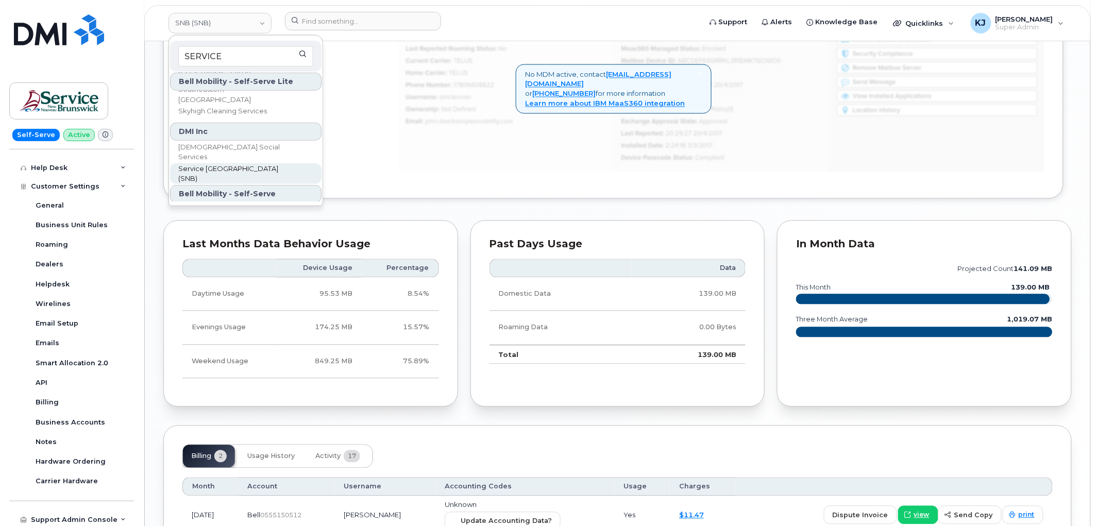
scroll to position [172, 0]
type input "SERVICE"
click at [233, 165] on span "Service [GEOGRAPHIC_DATA] (SNB)" at bounding box center [237, 167] width 118 height 20
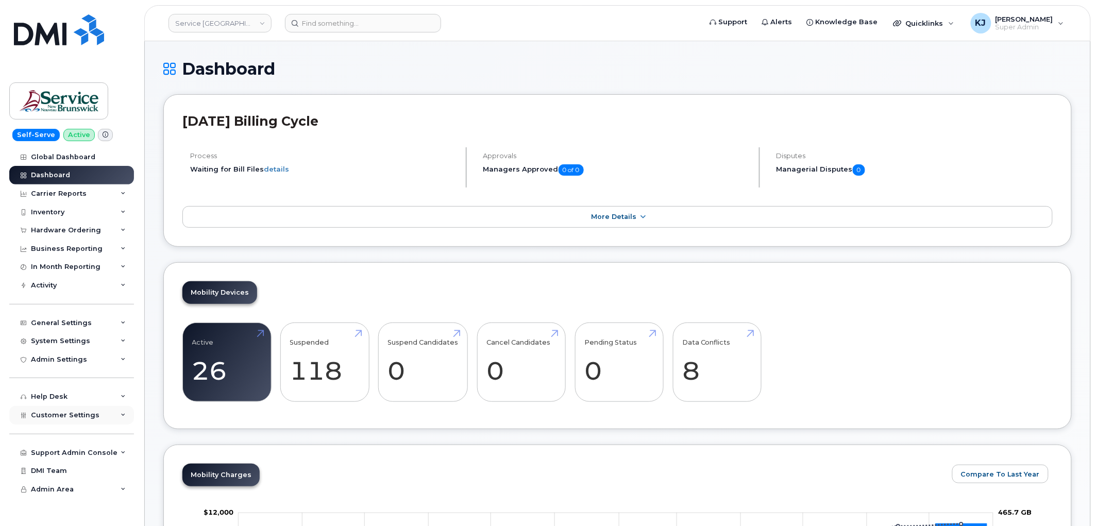
click at [87, 412] on span "Customer Settings" at bounding box center [65, 415] width 69 height 8
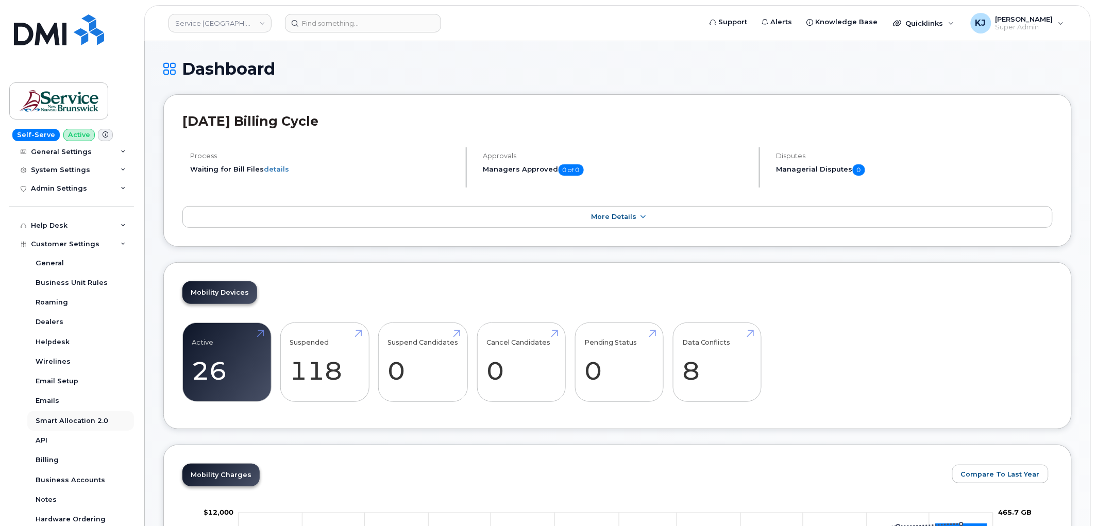
scroll to position [172, 0]
click at [69, 479] on div "Business Accounts" at bounding box center [71, 479] width 70 height 9
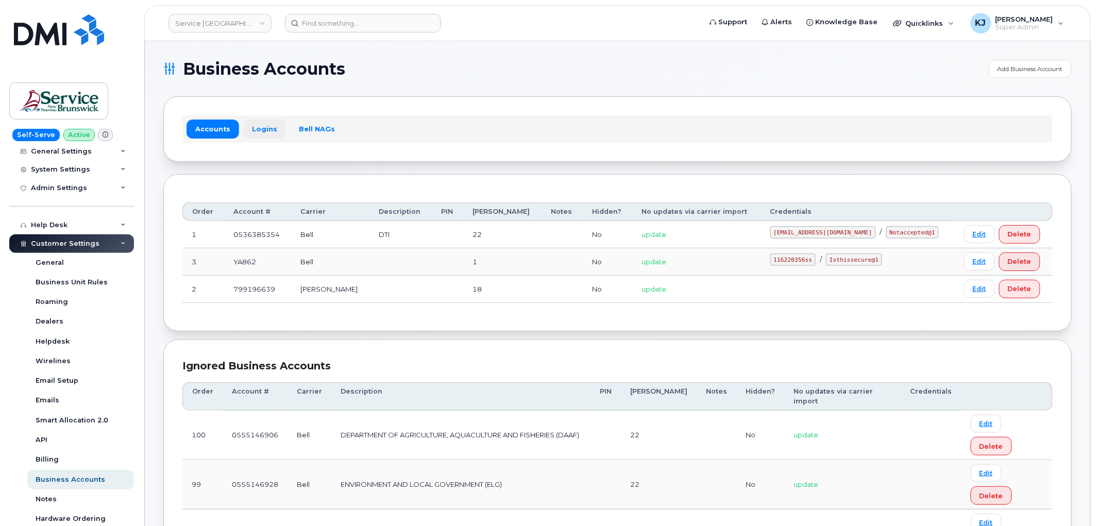
click at [273, 125] on link "Logins" at bounding box center [264, 129] width 43 height 19
